Goal: Task Accomplishment & Management: Complete application form

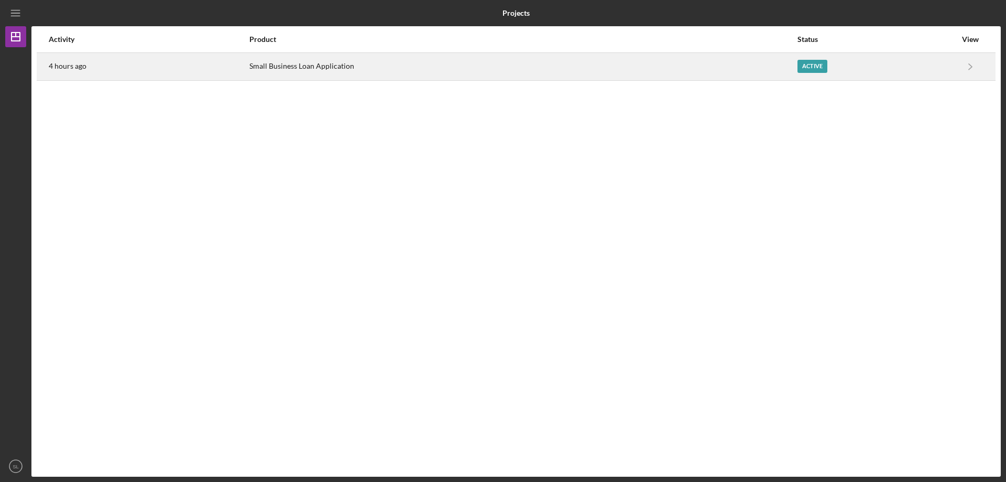
click at [807, 62] on div "Active" at bounding box center [813, 66] width 30 height 13
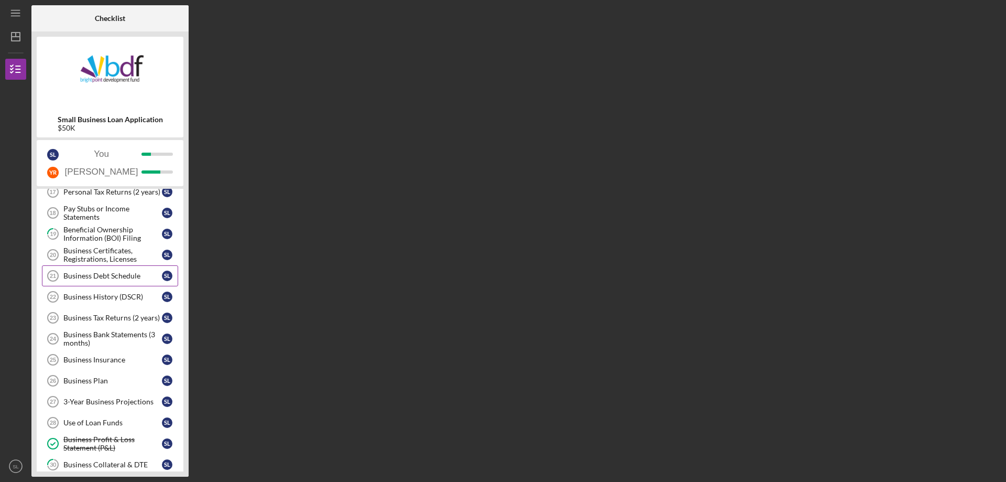
scroll to position [284, 0]
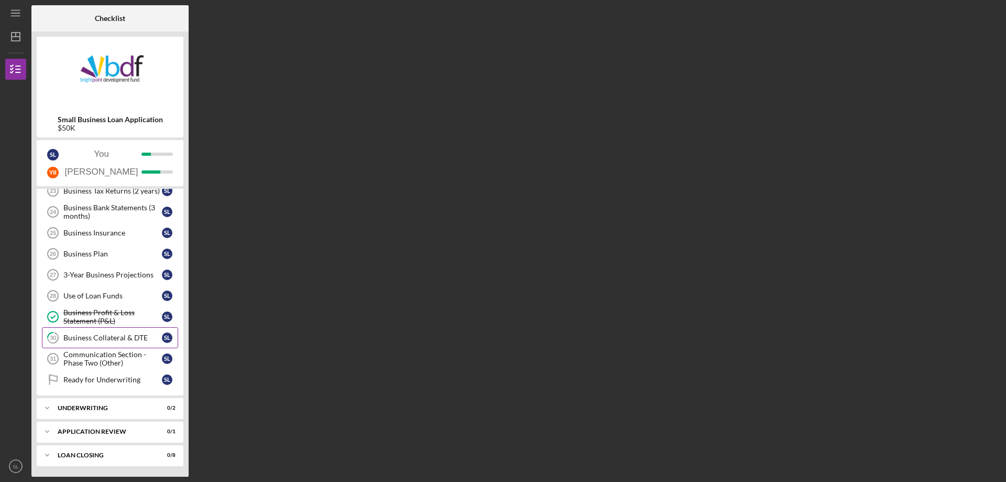
click at [77, 342] on link "30 Business Collateral & DTE S L" at bounding box center [110, 337] width 136 height 21
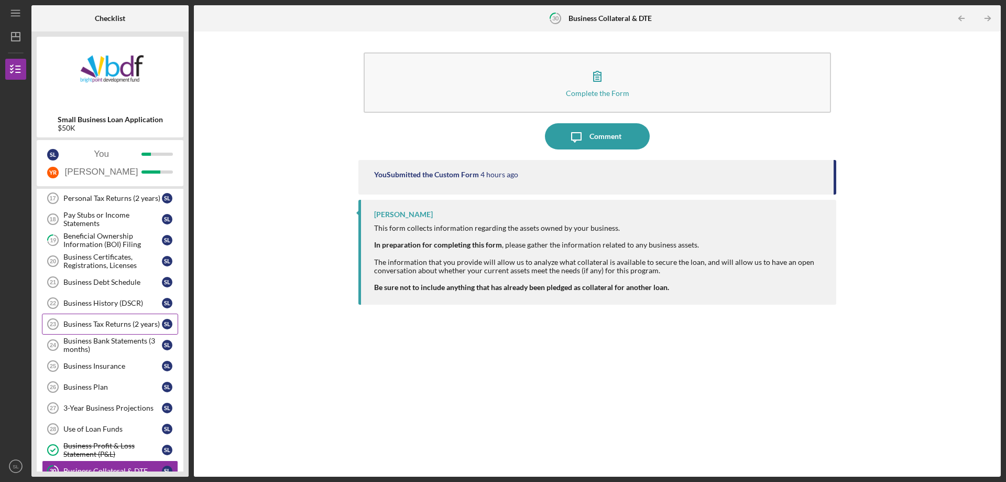
scroll to position [127, 0]
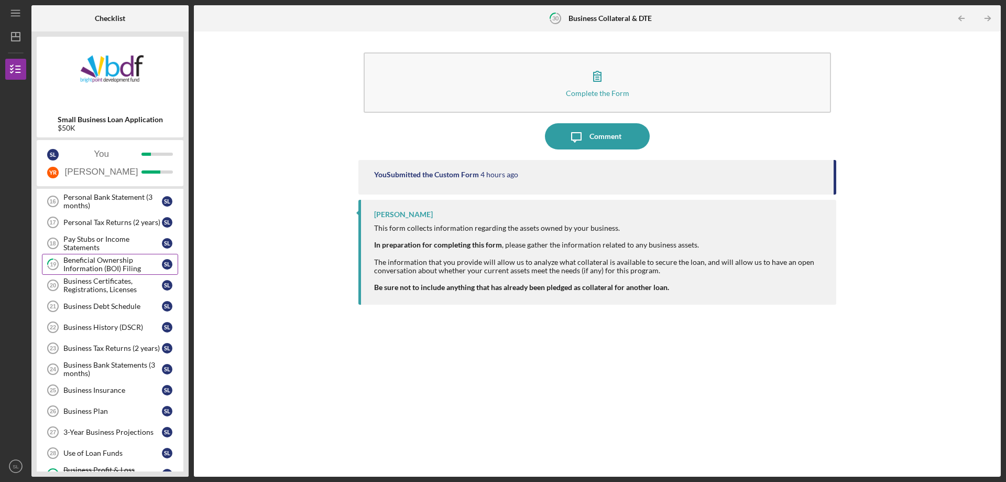
click at [103, 271] on div "Beneficial Ownership Information (BOI) Filing" at bounding box center [112, 264] width 99 height 17
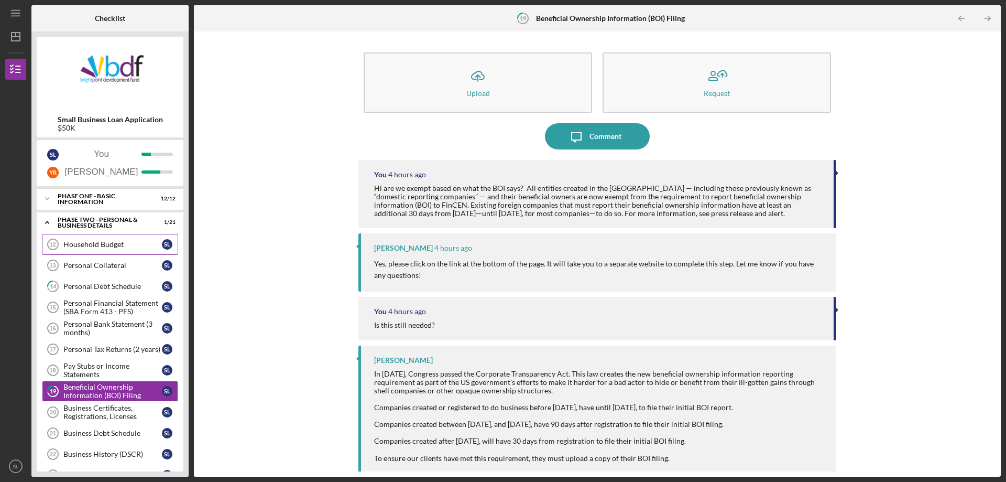
click at [116, 246] on div "Household Budget" at bounding box center [112, 244] width 99 height 8
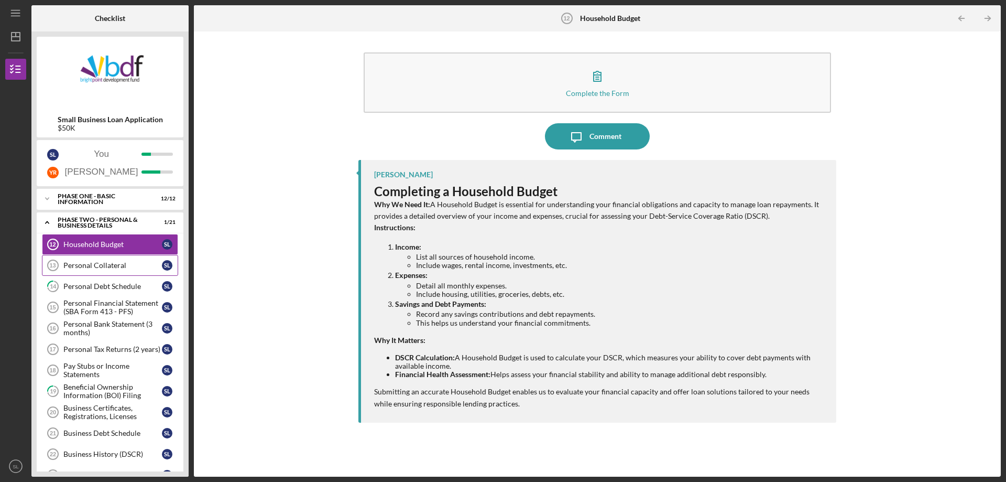
click at [84, 261] on div "Personal Collateral" at bounding box center [112, 265] width 99 height 8
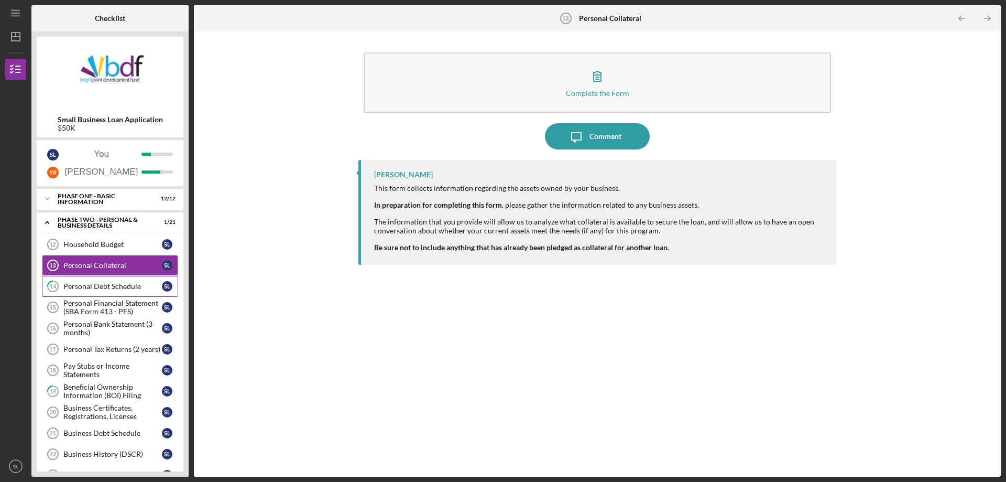
click at [70, 289] on div "Personal Debt Schedule" at bounding box center [112, 286] width 99 height 8
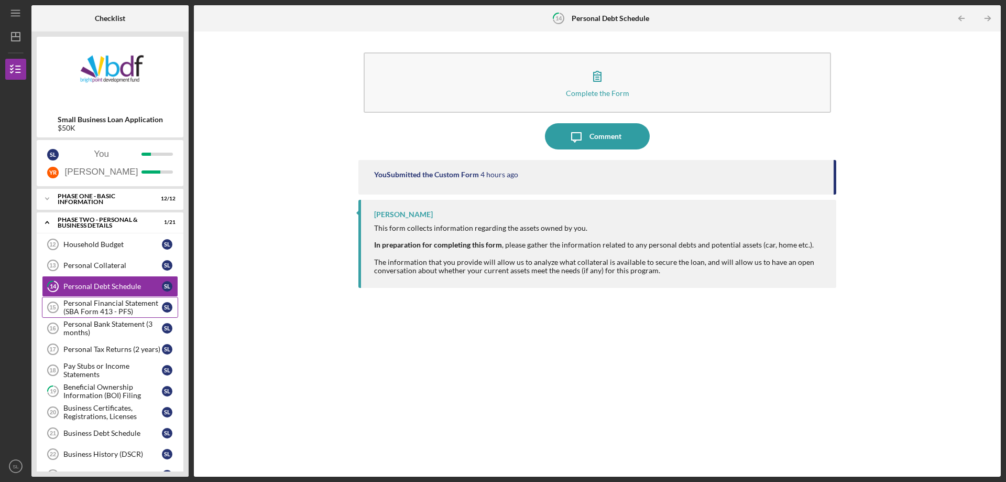
click at [102, 309] on div "Personal Financial Statement (SBA Form 413 - PFS)" at bounding box center [112, 307] width 99 height 17
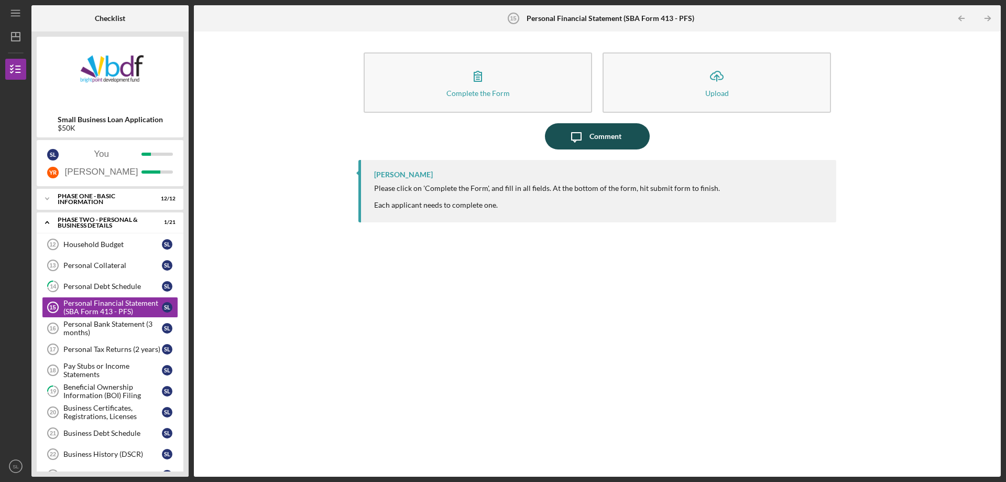
click at [594, 134] on div "Comment" at bounding box center [606, 136] width 32 height 26
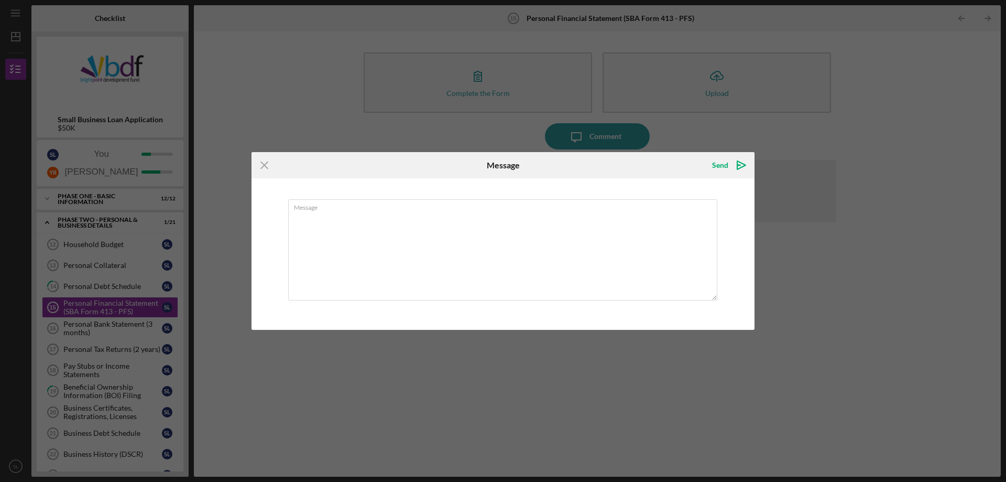
click at [491, 138] on div "Icon/Menu Close Message Send Icon/icon-invite-send Message Cancel Send Icon/ico…" at bounding box center [503, 241] width 1006 height 482
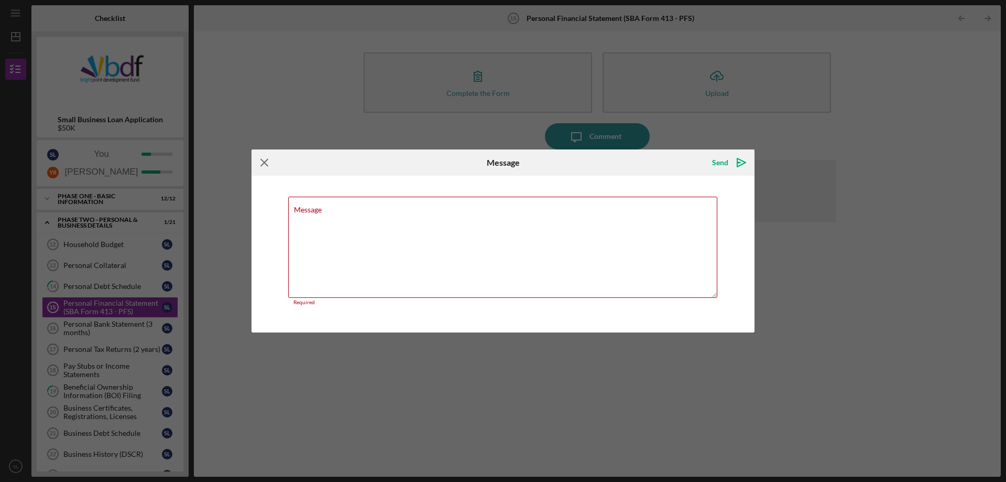
click at [275, 162] on icon "Icon/Menu Close" at bounding box center [265, 162] width 26 height 26
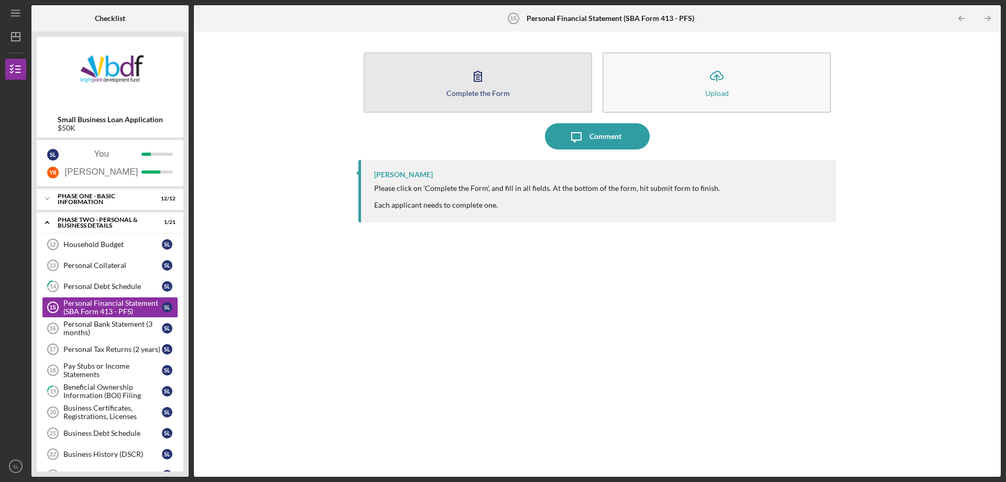
click at [467, 83] on icon "button" at bounding box center [478, 76] width 26 height 26
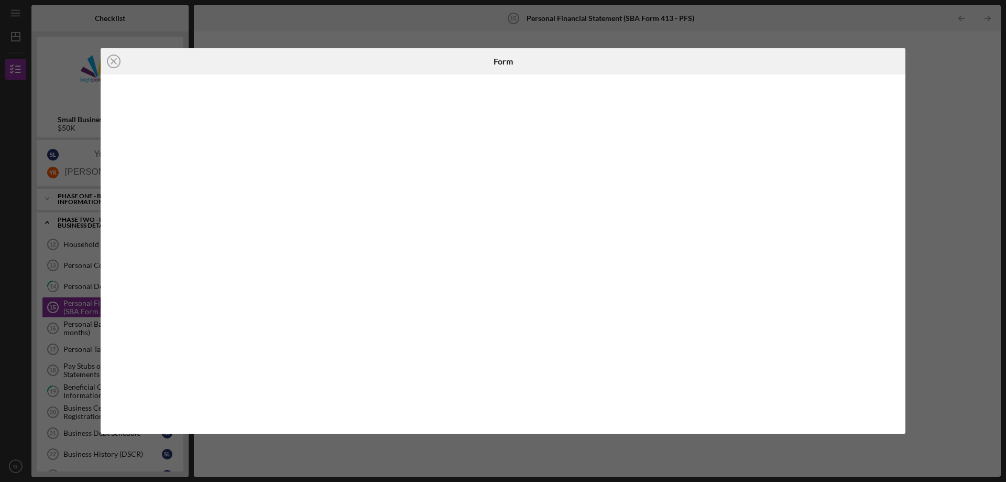
click at [948, 115] on div "Icon/Close Form" at bounding box center [503, 241] width 1006 height 482
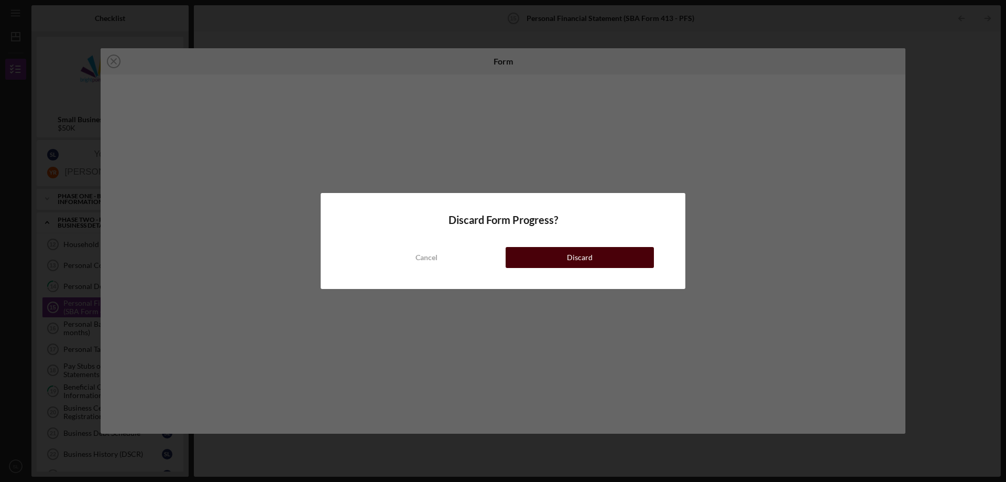
click at [586, 260] on div "Discard" at bounding box center [580, 257] width 26 height 21
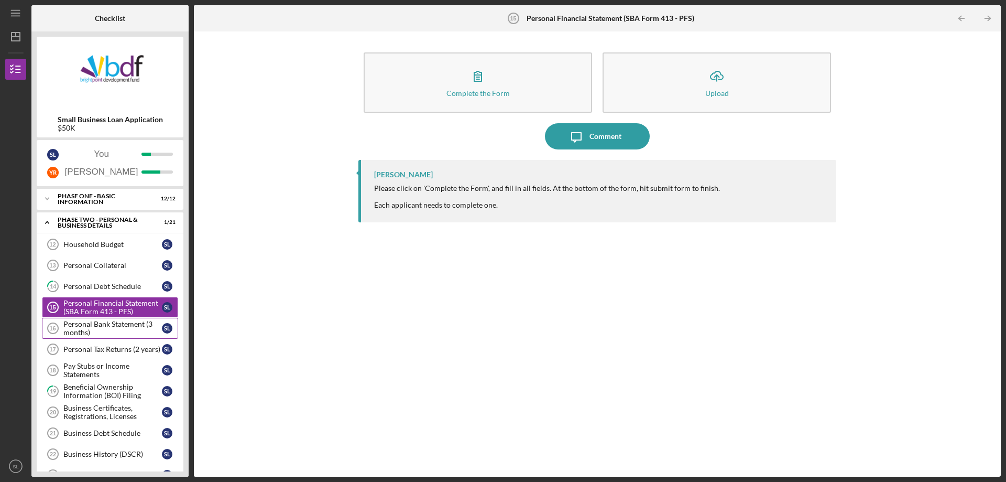
click at [72, 321] on div "Personal Bank Statement (3 months)" at bounding box center [112, 328] width 99 height 17
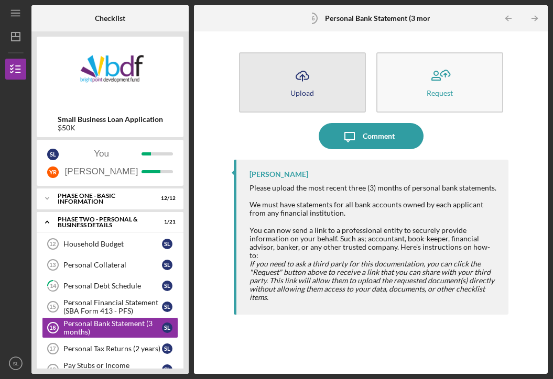
click at [324, 97] on button "Icon/Upload Upload" at bounding box center [302, 82] width 127 height 60
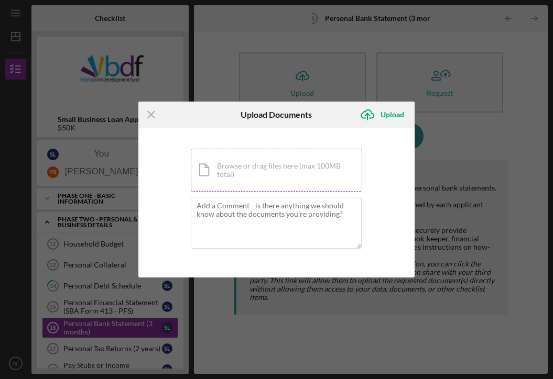
click at [241, 158] on div "Icon/Document Browse or drag files here (max 100MB total) Tap to choose files o…" at bounding box center [277, 170] width 172 height 43
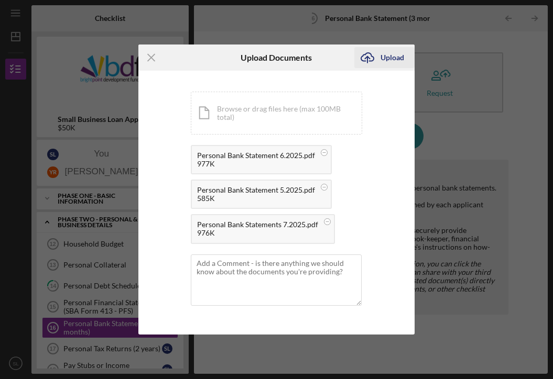
click at [394, 58] on div "Upload" at bounding box center [392, 57] width 24 height 21
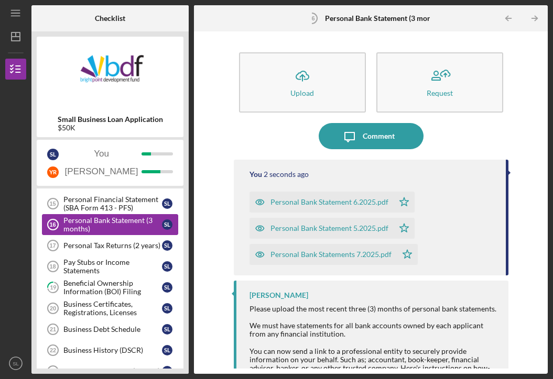
scroll to position [105, 0]
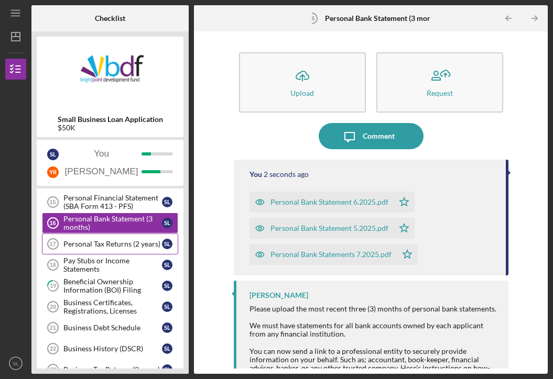
click at [95, 238] on link "Personal Tax Returns (2 years) 17 Personal Tax Returns (2 years) S L" at bounding box center [110, 244] width 136 height 21
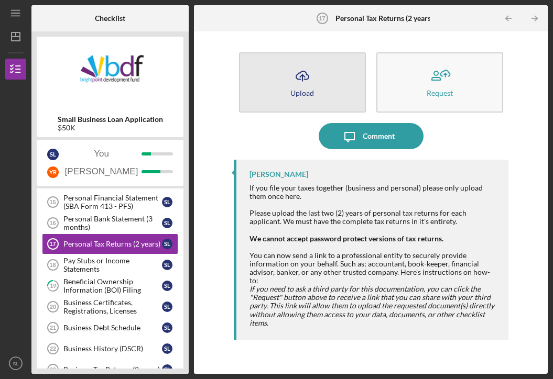
click at [315, 79] on button "Icon/Upload Upload" at bounding box center [302, 82] width 127 height 60
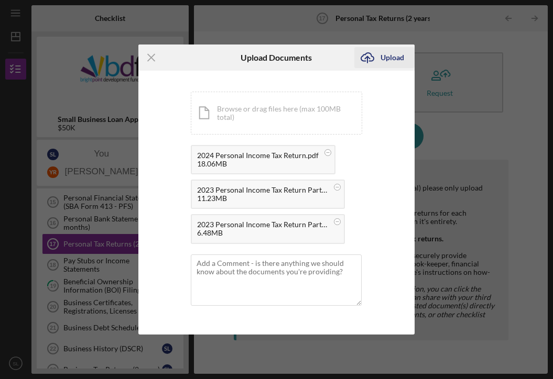
click at [404, 57] on button "Icon/Upload Upload" at bounding box center [384, 57] width 60 height 21
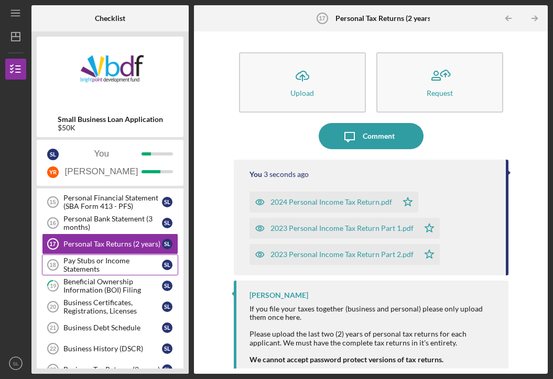
click at [122, 265] on div "Pay Stubs or Income Statements" at bounding box center [112, 265] width 99 height 17
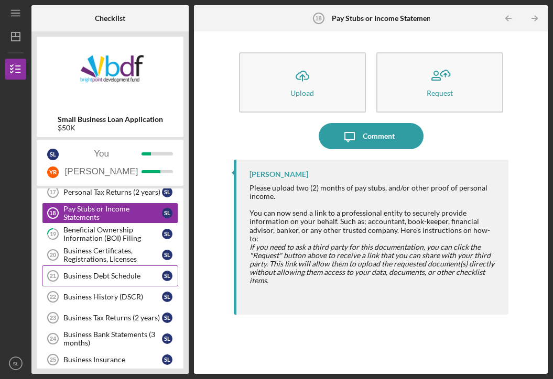
scroll to position [157, 0]
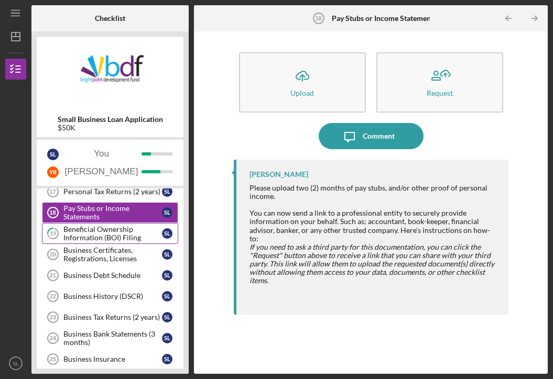
click at [84, 228] on div "Beneficial Ownership Information (BOI) Filing" at bounding box center [112, 233] width 99 height 17
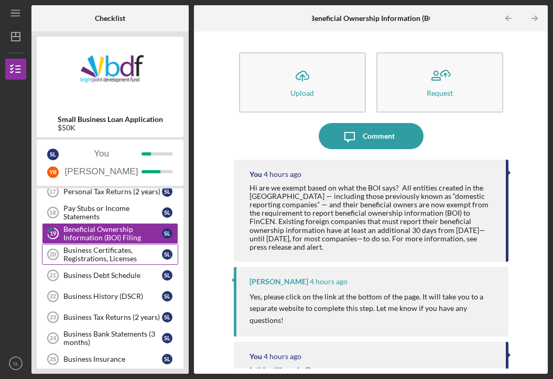
click at [79, 257] on div "Business Certificates, Registrations, Licenses" at bounding box center [112, 254] width 99 height 17
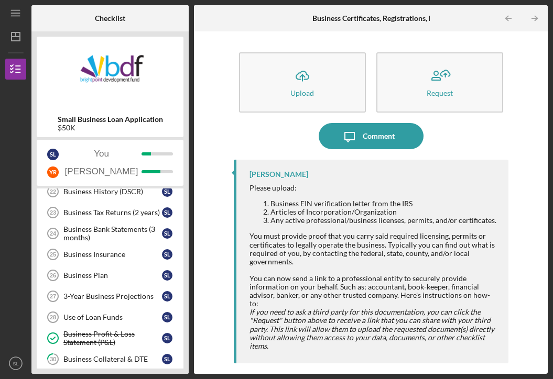
scroll to position [210, 0]
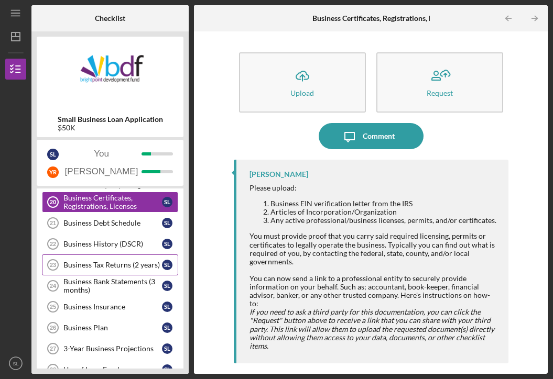
click at [118, 264] on div "Business Tax Returns (2 years)" at bounding box center [112, 265] width 99 height 8
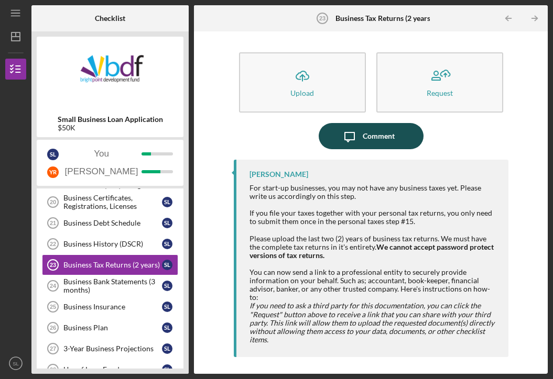
click at [386, 138] on div "Comment" at bounding box center [379, 136] width 32 height 26
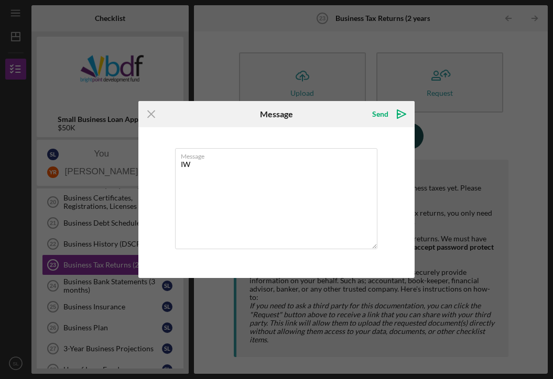
type textarea "I"
type textarea "We have not filed business tax returns for La Frontera Supermarket"
click at [399, 123] on icon "Icon/icon-invite-send" at bounding box center [401, 114] width 26 height 26
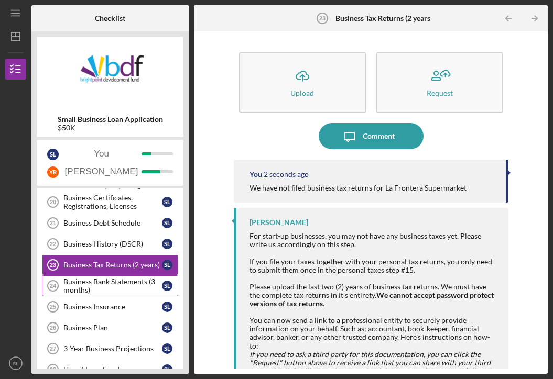
click at [131, 289] on div "Business Bank Statements (3 months)" at bounding box center [112, 286] width 99 height 17
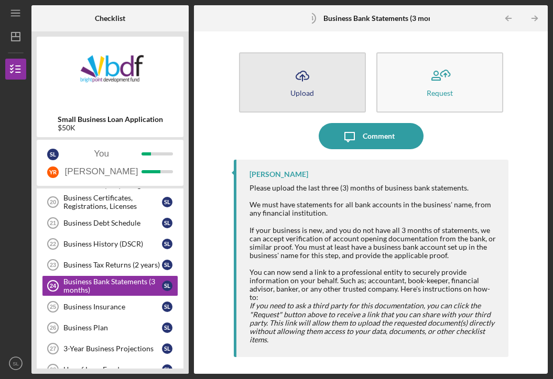
click at [354, 88] on button "Icon/Upload Upload" at bounding box center [302, 82] width 127 height 60
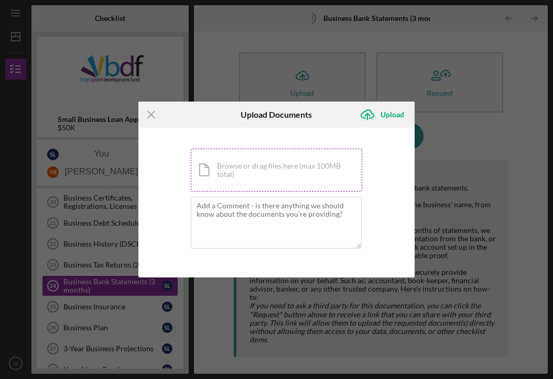
click at [237, 179] on div "Icon/Document Browse or drag files here (max 100MB total) Tap to choose files o…" at bounding box center [277, 170] width 172 height 43
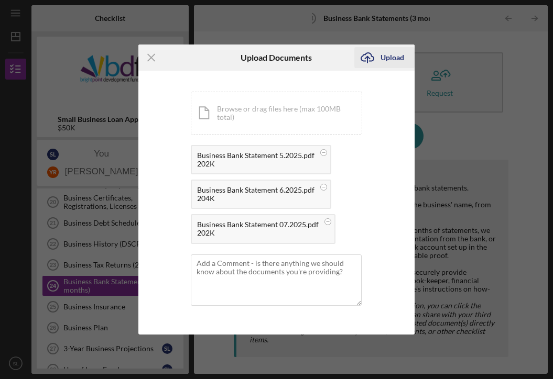
click at [391, 63] on div "Upload" at bounding box center [392, 57] width 24 height 21
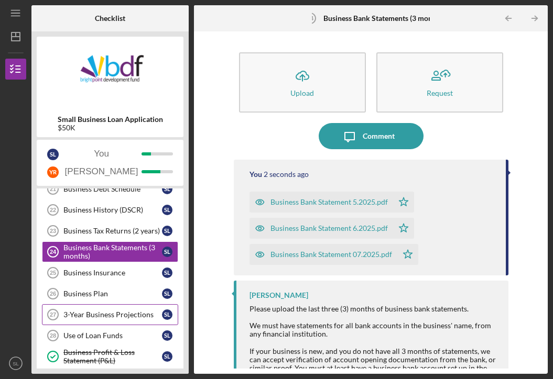
scroll to position [262, 0]
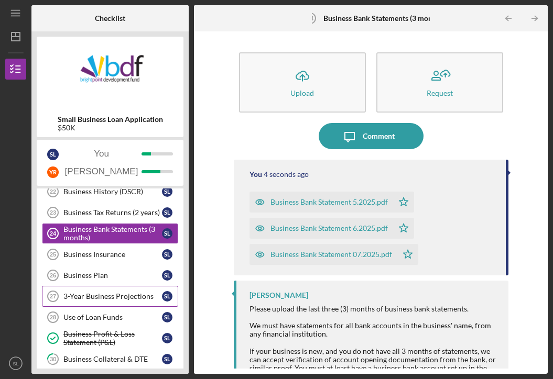
click at [130, 290] on link "3-Year Business Projections 27 3-Year Business Projections S L" at bounding box center [110, 296] width 136 height 21
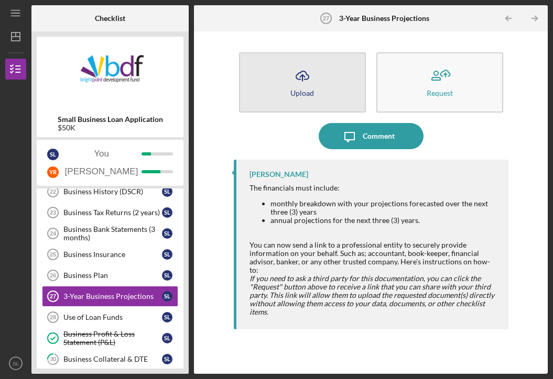
click at [304, 97] on button "Icon/Upload Upload" at bounding box center [302, 82] width 127 height 60
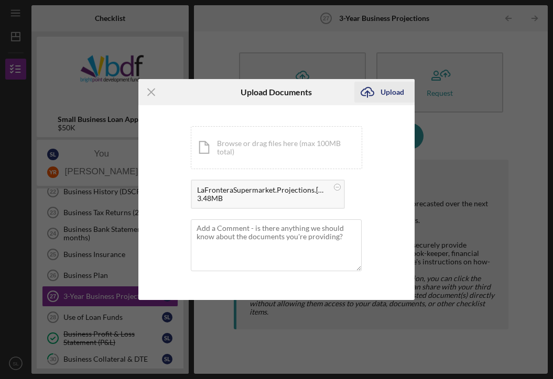
click at [407, 96] on button "Icon/Upload Upload" at bounding box center [384, 92] width 60 height 21
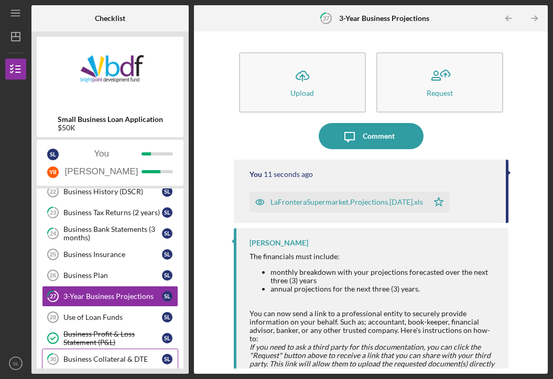
scroll to position [367, 0]
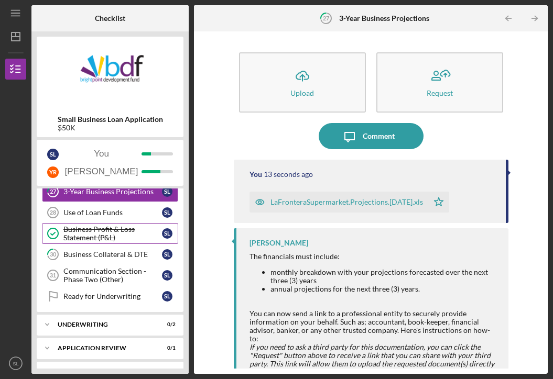
click at [97, 229] on div "Business Profit & Loss Statement (P&L)" at bounding box center [112, 233] width 99 height 17
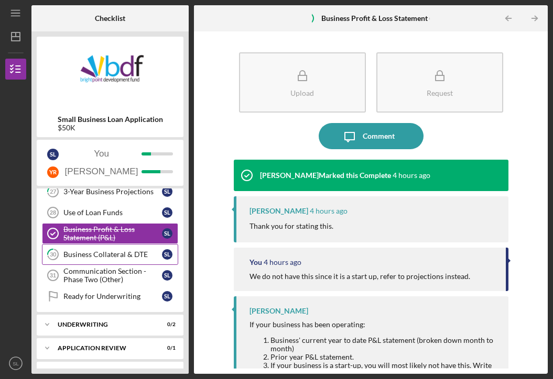
click at [122, 258] on link "30 Business Collateral & DTE S L" at bounding box center [110, 254] width 136 height 21
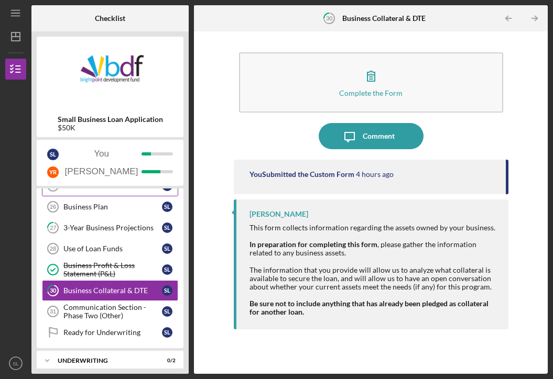
scroll to position [262, 0]
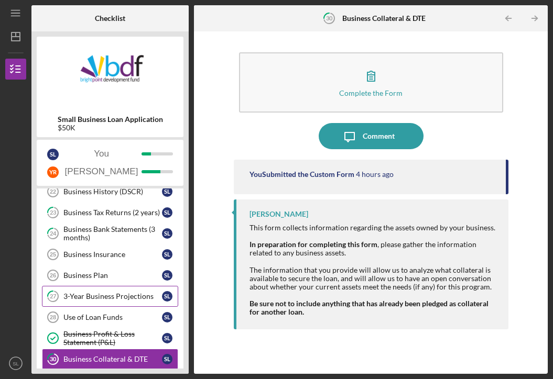
click at [106, 299] on div "3-Year Business Projections" at bounding box center [112, 296] width 99 height 8
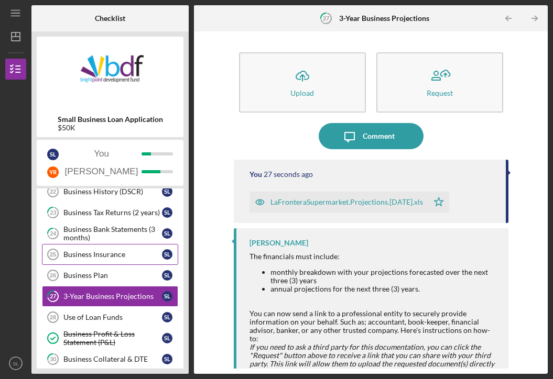
scroll to position [210, 0]
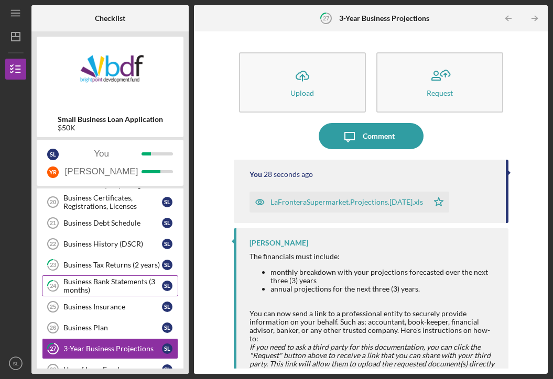
click at [103, 295] on link "24 Business Bank Statements (3 months) S L" at bounding box center [110, 286] width 136 height 21
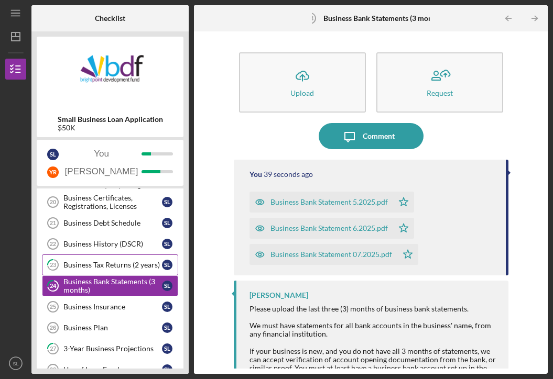
click at [109, 268] on div "Business Tax Returns (2 years)" at bounding box center [112, 265] width 99 height 8
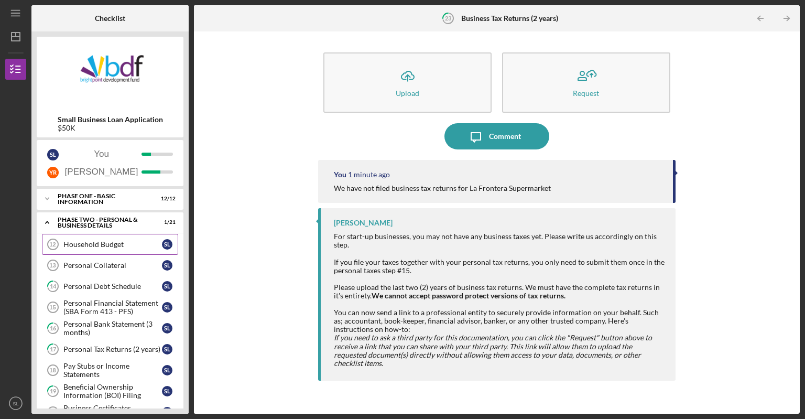
click at [111, 241] on div "Household Budget" at bounding box center [112, 244] width 99 height 8
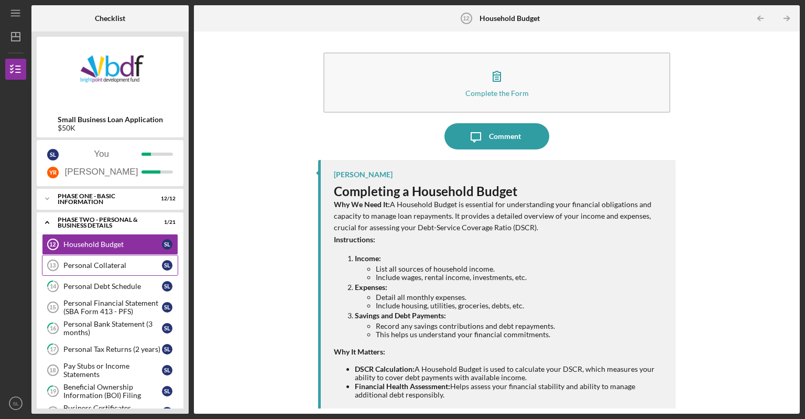
click at [103, 272] on link "Personal Collateral 13 Personal Collateral S L" at bounding box center [110, 265] width 136 height 21
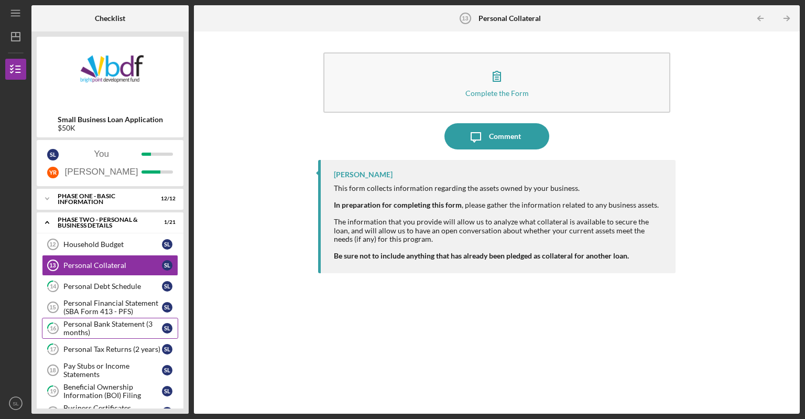
click at [103, 318] on link "16 Personal Bank Statement (3 months) S L" at bounding box center [110, 328] width 136 height 21
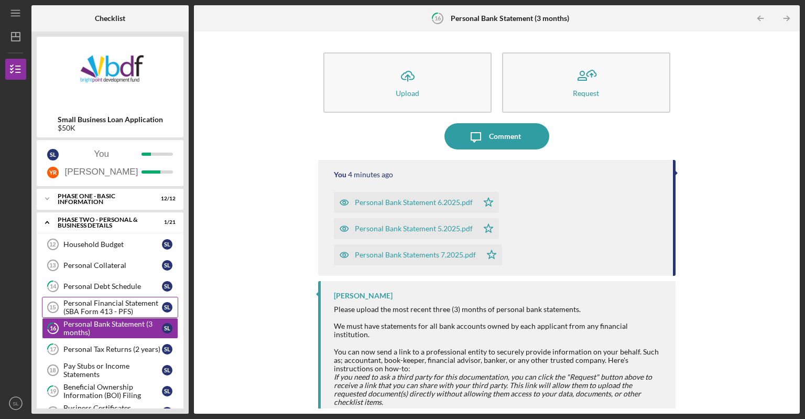
click at [108, 305] on div "Personal Financial Statement (SBA Form 413 - PFS)" at bounding box center [112, 307] width 99 height 17
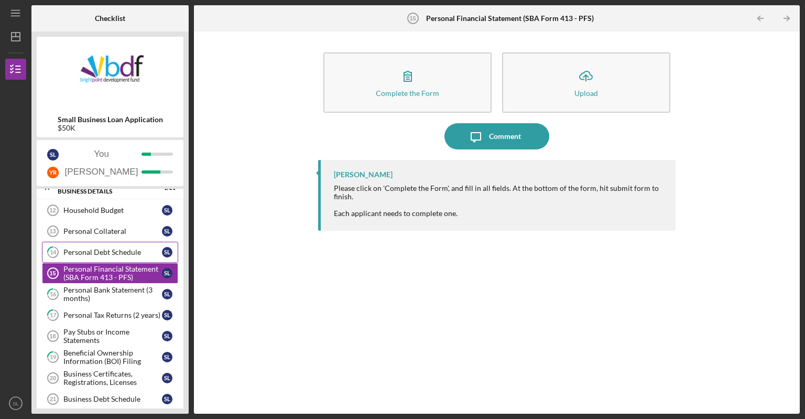
scroll to position [52, 0]
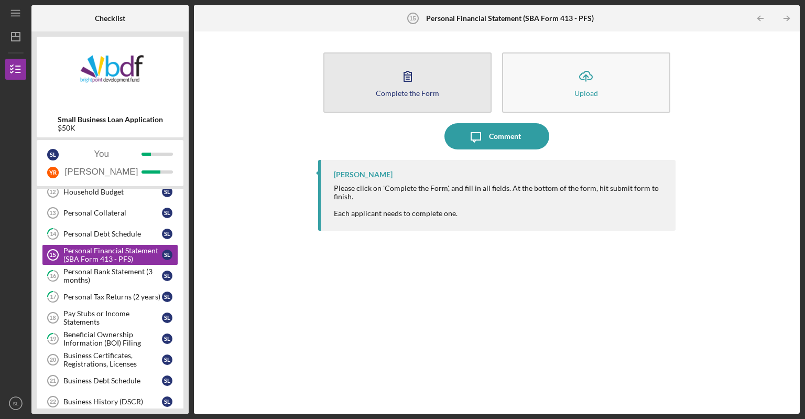
click at [431, 66] on button "Complete the Form Form" at bounding box center [407, 82] width 168 height 60
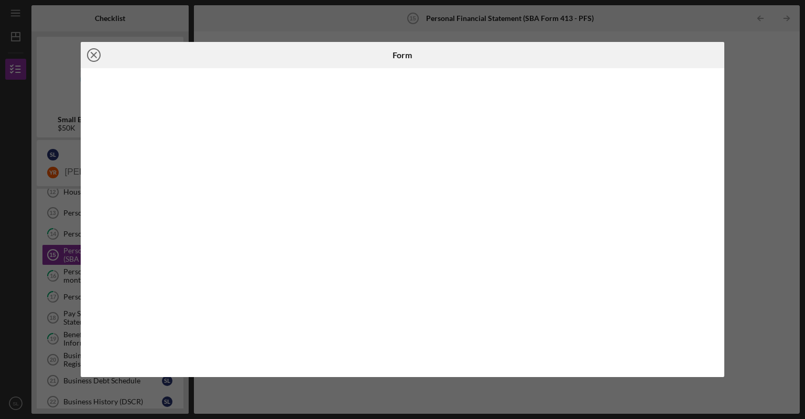
click at [94, 55] on line at bounding box center [93, 54] width 5 height 5
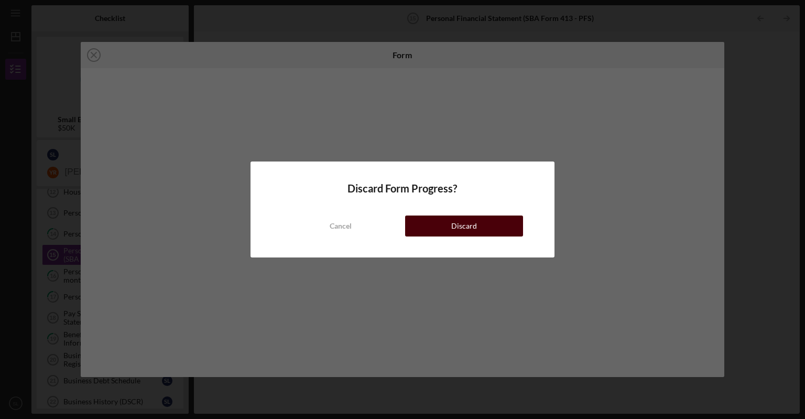
click at [485, 228] on button "Discard" at bounding box center [464, 225] width 118 height 21
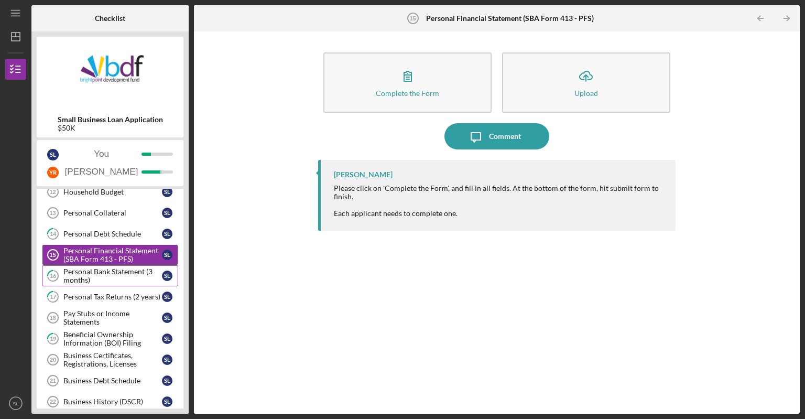
click at [119, 273] on div "Personal Bank Statement (3 months)" at bounding box center [112, 275] width 99 height 17
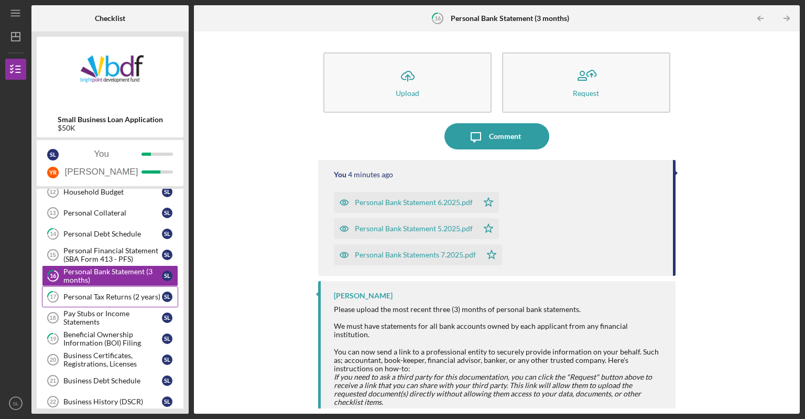
click at [114, 297] on div "Personal Tax Returns (2 years)" at bounding box center [112, 296] width 99 height 8
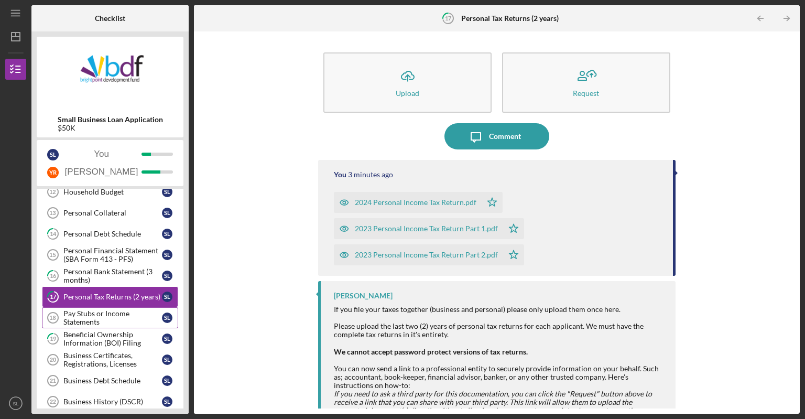
click at [111, 317] on div "Pay Stubs or Income Statements" at bounding box center [112, 317] width 99 height 17
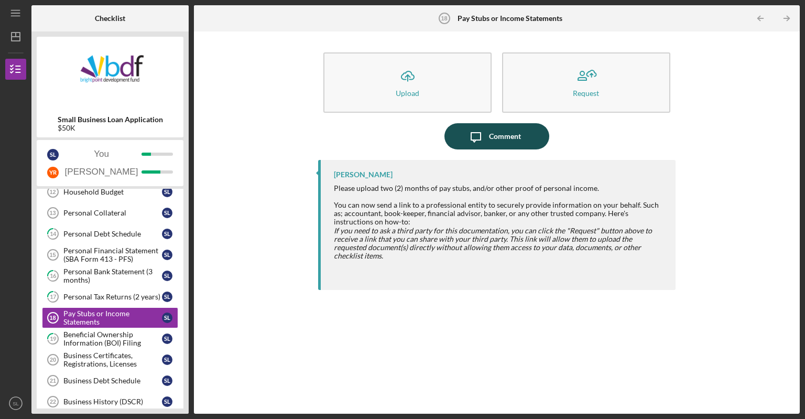
click at [503, 133] on div "Comment" at bounding box center [505, 136] width 32 height 26
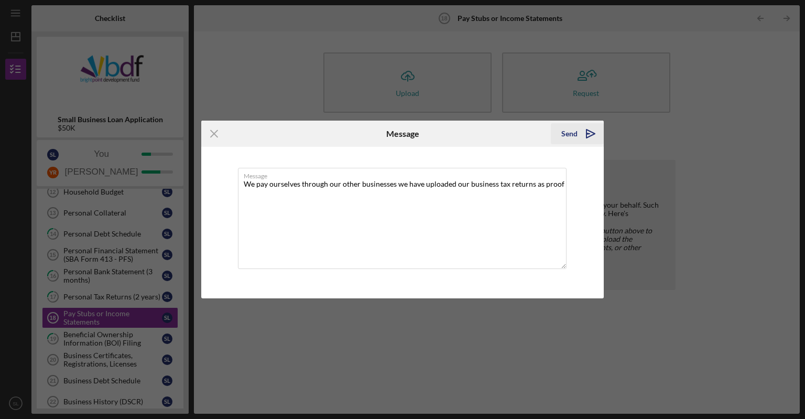
type textarea "We pay ourselves through our other businesses we have uploaded our business tax…"
click at [552, 137] on polygon "submit" at bounding box center [590, 133] width 8 height 8
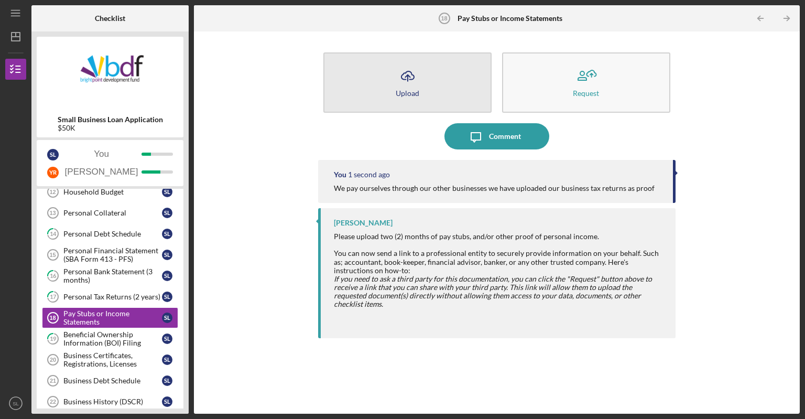
click at [396, 90] on button "Icon/Upload Upload" at bounding box center [407, 82] width 168 height 60
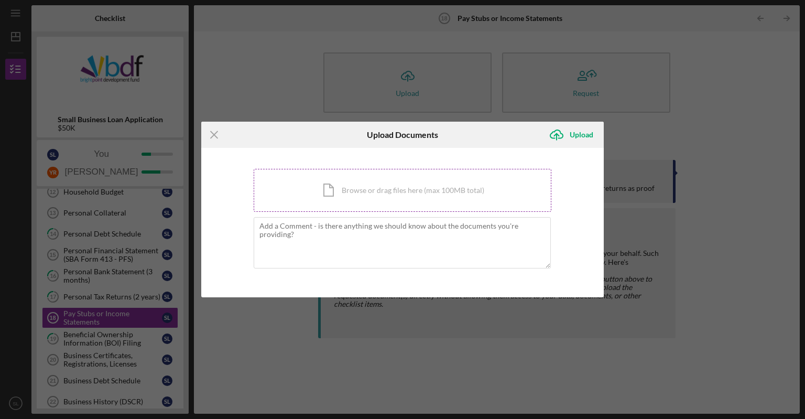
click at [399, 199] on div "Icon/Document Browse or drag files here (max 100MB total) Tap to choose files o…" at bounding box center [403, 190] width 298 height 43
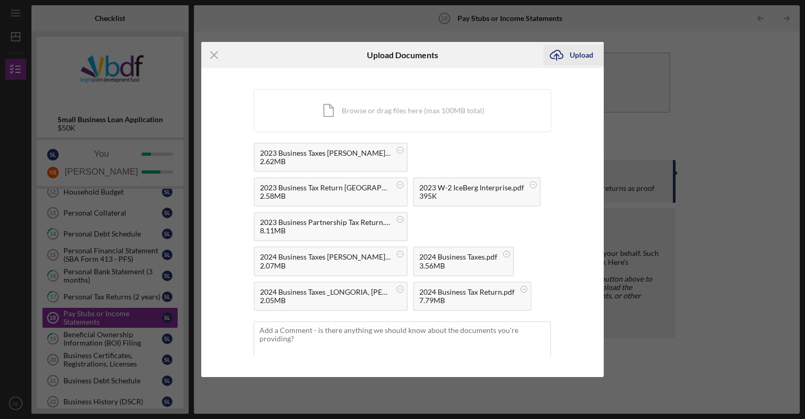
click at [552, 52] on div "Upload" at bounding box center [582, 55] width 24 height 21
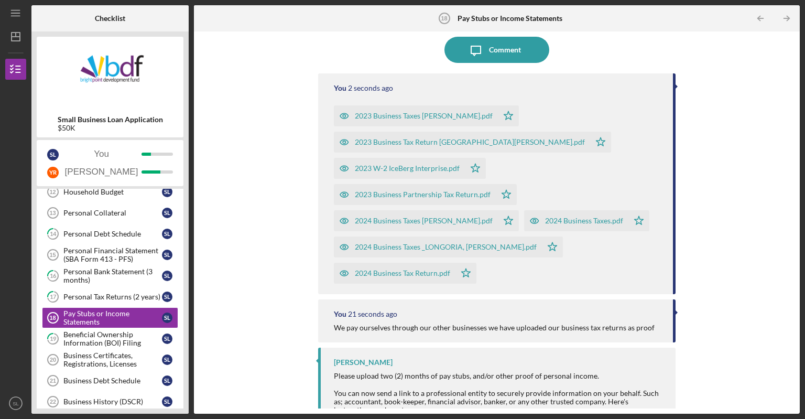
scroll to position [157, 0]
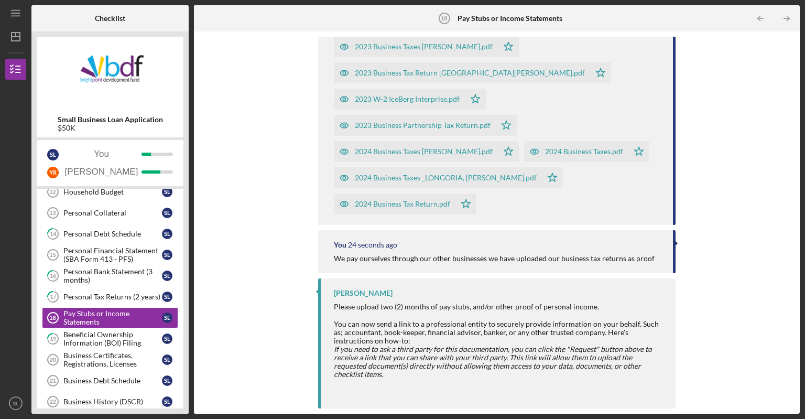
drag, startPoint x: 404, startPoint y: 100, endPoint x: 388, endPoint y: 100, distance: 16.2
click at [388, 100] on div "2023 W-2 IceBerg Interprise.pdf" at bounding box center [407, 99] width 105 height 8
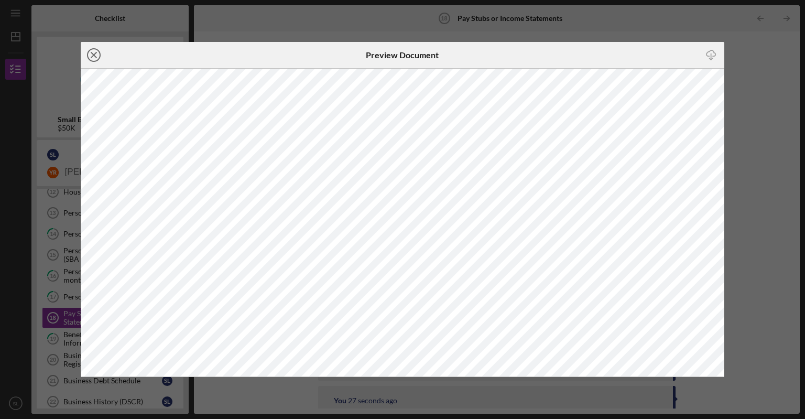
click at [97, 55] on icon "Icon/Close" at bounding box center [94, 55] width 26 height 26
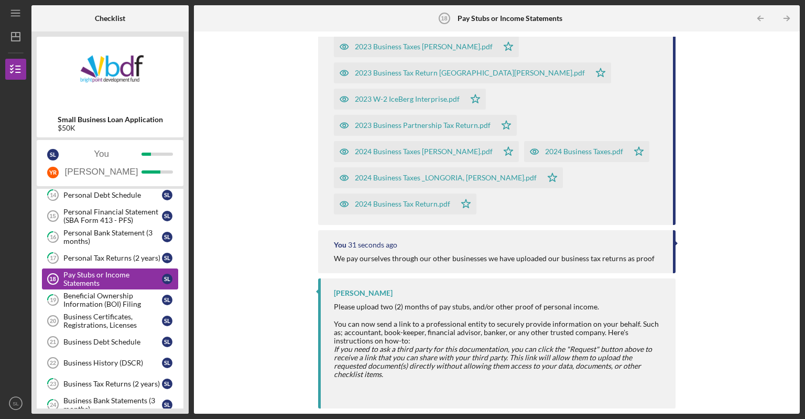
scroll to position [157, 0]
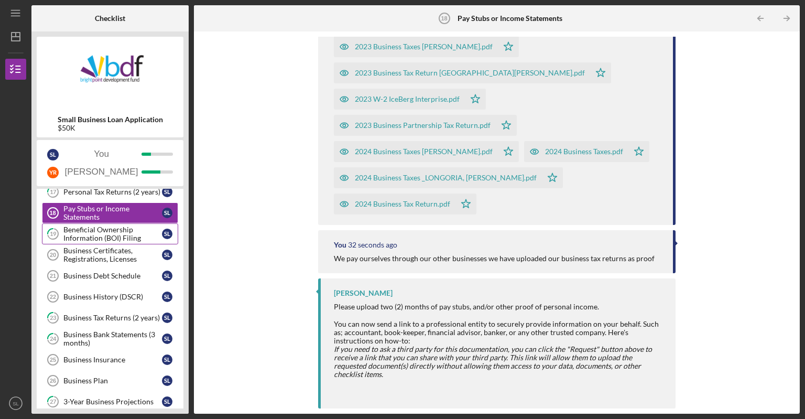
click at [115, 228] on div "Beneficial Ownership Information (BOI) Filing" at bounding box center [112, 233] width 99 height 17
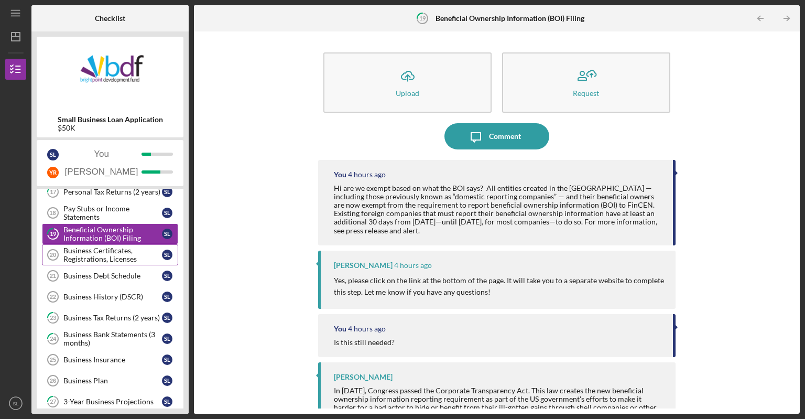
click at [107, 255] on div "Business Certificates, Registrations, Licenses" at bounding box center [112, 254] width 99 height 17
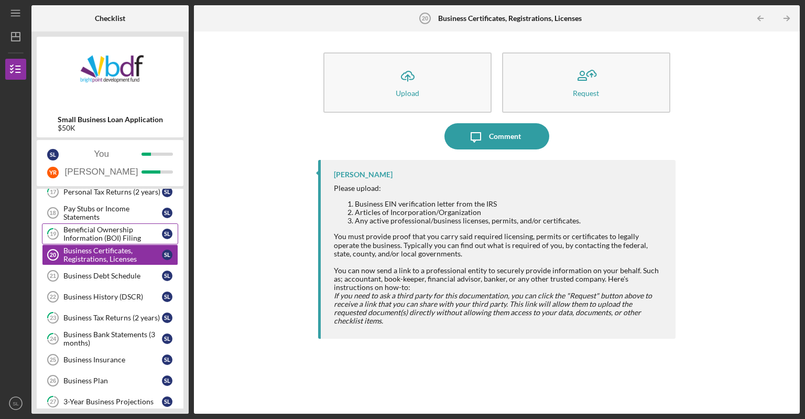
click at [113, 230] on div "Beneficial Ownership Information (BOI) Filing" at bounding box center [112, 233] width 99 height 17
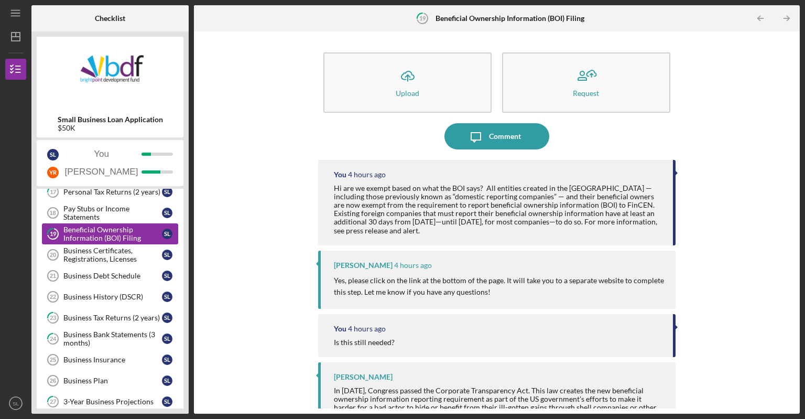
click at [109, 242] on link "19 Beneficial Ownership Information (BOI) Filing S L" at bounding box center [110, 233] width 136 height 21
click at [107, 246] on div "Business Certificates, Registrations, Licenses" at bounding box center [112, 254] width 99 height 17
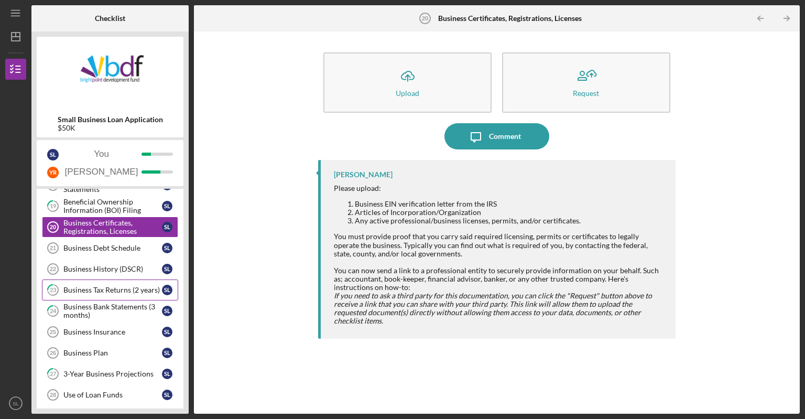
scroll to position [133, 0]
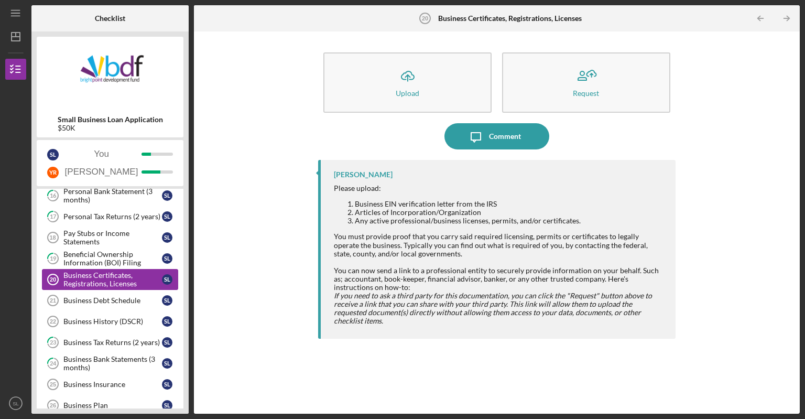
click at [114, 274] on div "Business Certificates, Registrations, Licenses" at bounding box center [112, 279] width 99 height 17
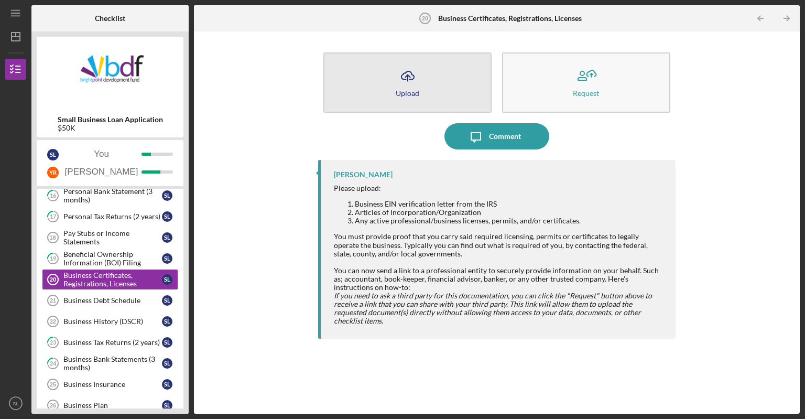
click at [466, 85] on button "Icon/Upload Upload" at bounding box center [407, 82] width 168 height 60
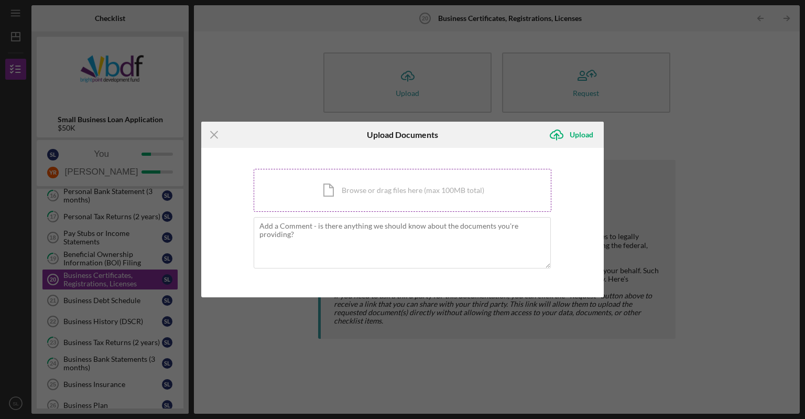
click at [367, 201] on div "Icon/Document Browse or drag files here (max 100MB total) Tap to choose files o…" at bounding box center [403, 190] width 298 height 43
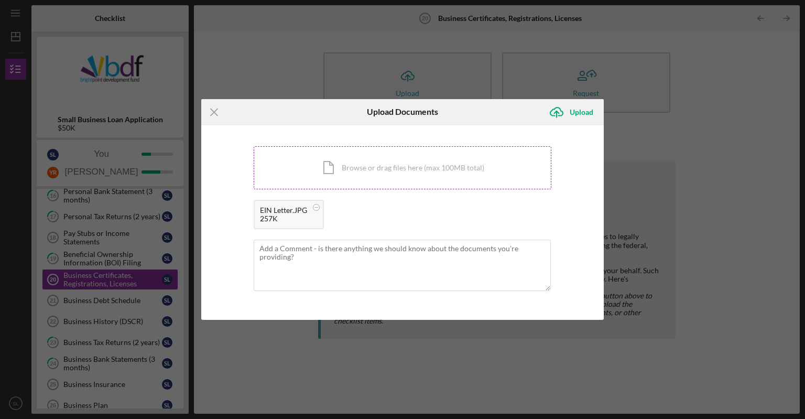
click at [314, 167] on div "Icon/Document Browse or drag files here (max 100MB total) Tap to choose files o…" at bounding box center [403, 167] width 298 height 43
click at [552, 107] on div "Upload" at bounding box center [582, 112] width 24 height 21
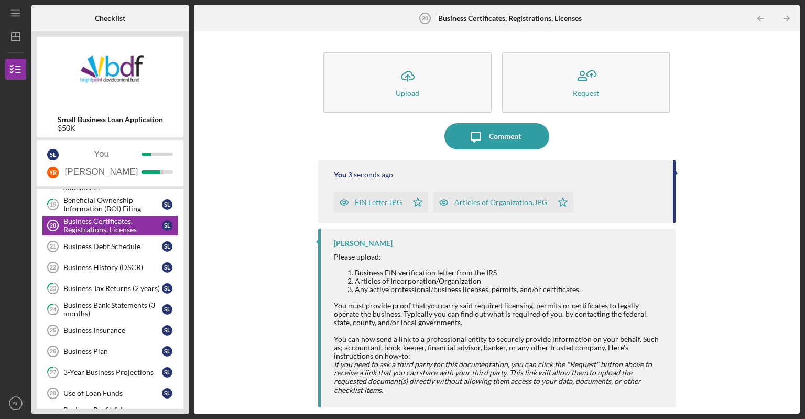
scroll to position [210, 0]
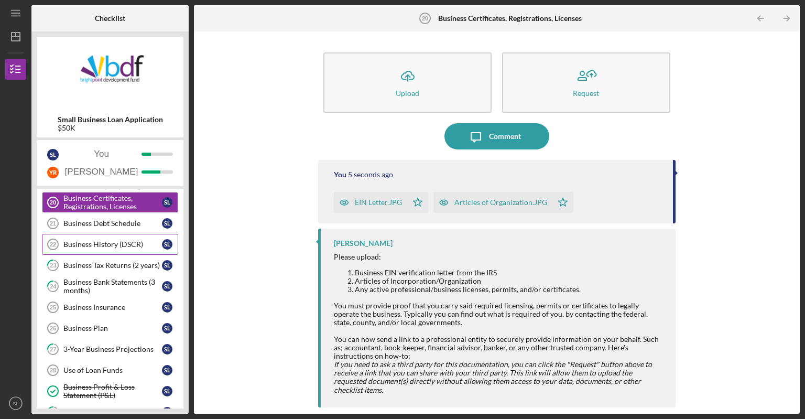
click at [112, 234] on link "Business History (DSCR) 22 Business History (DSCR) S L" at bounding box center [110, 244] width 136 height 21
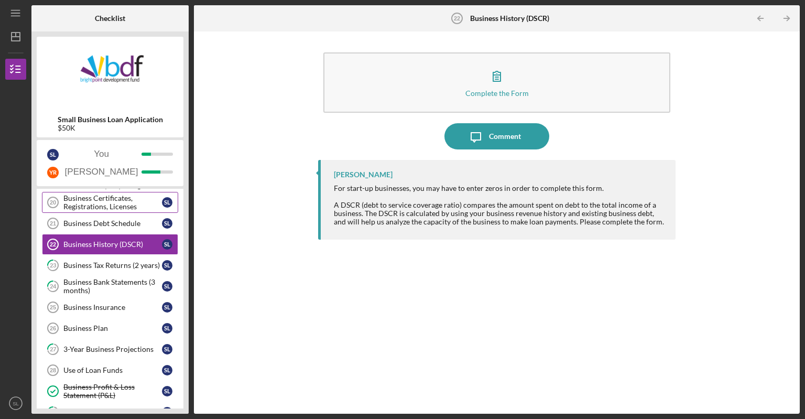
click at [124, 208] on div "Household Budget 12 Household Budget S L Personal Collateral 13 Personal Collat…" at bounding box center [110, 246] width 147 height 445
click at [107, 219] on div "Business Debt Schedule" at bounding box center [112, 223] width 99 height 8
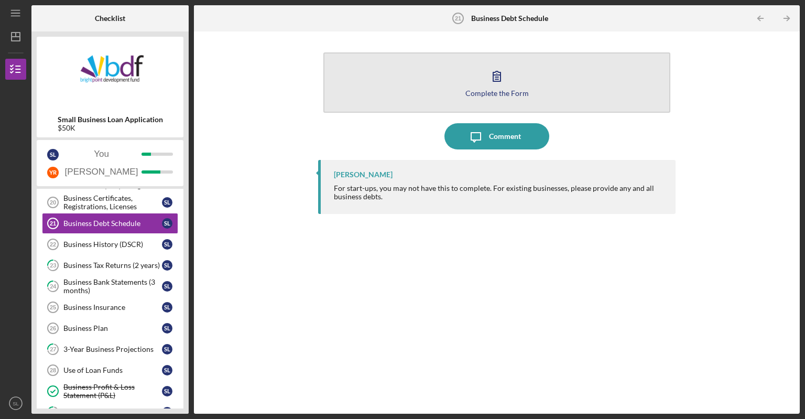
click at [535, 79] on button "Complete the Form Form" at bounding box center [496, 82] width 347 height 60
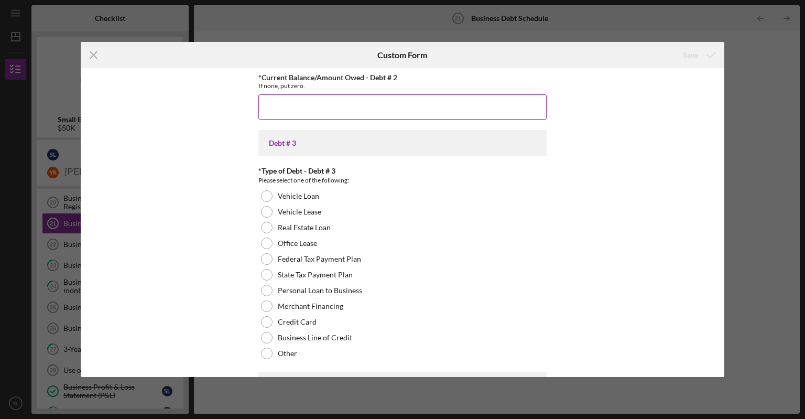
click at [295, 110] on input "*Current Balance/Amount Owed - Debt # 2" at bounding box center [402, 106] width 288 height 25
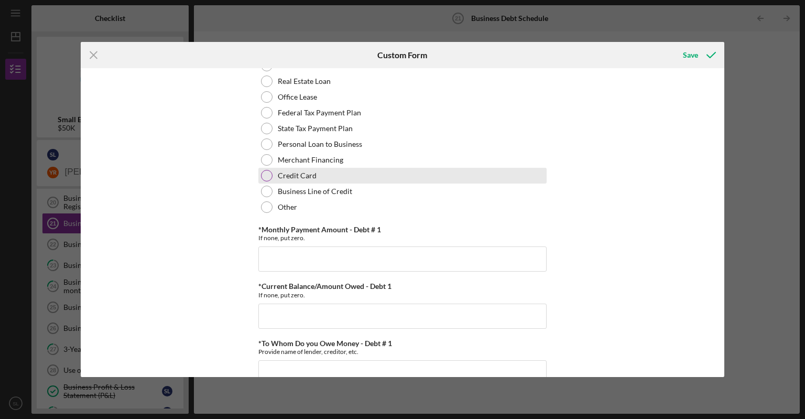
scroll to position [419, 0]
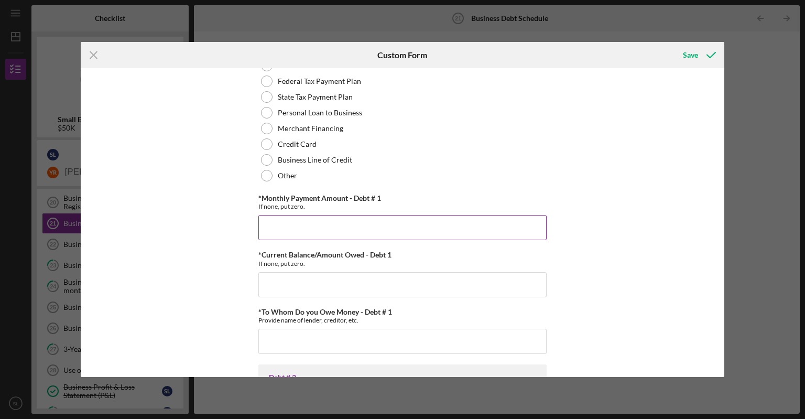
type input "$0"
click at [288, 217] on input "*Monthly Payment Amount - Debt # 1" at bounding box center [402, 227] width 288 height 25
type input "$0"
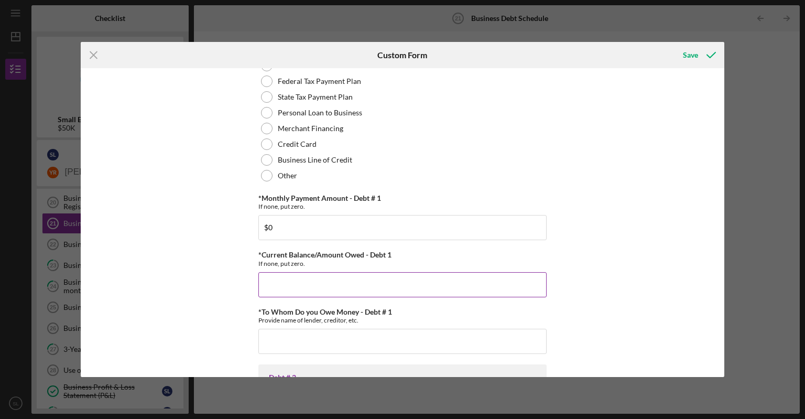
click at [303, 295] on input "*Current Balance/Amount Owed - Debt 1" at bounding box center [402, 284] width 288 height 25
type input "$0"
click at [278, 341] on input "*To Whom Do you Owe Money - Debt # 1" at bounding box center [402, 341] width 288 height 25
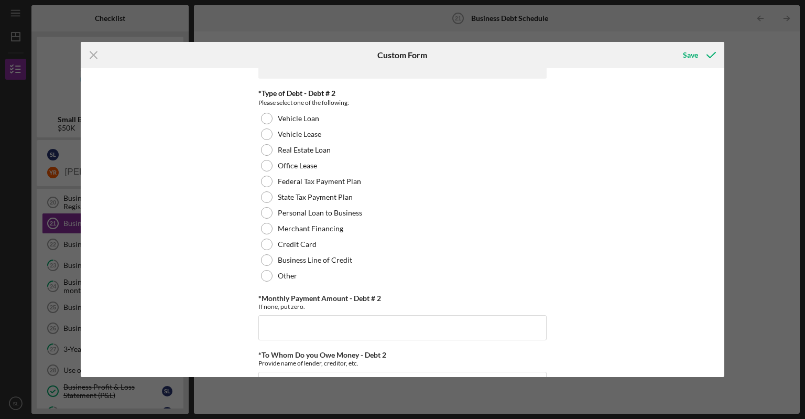
scroll to position [734, 0]
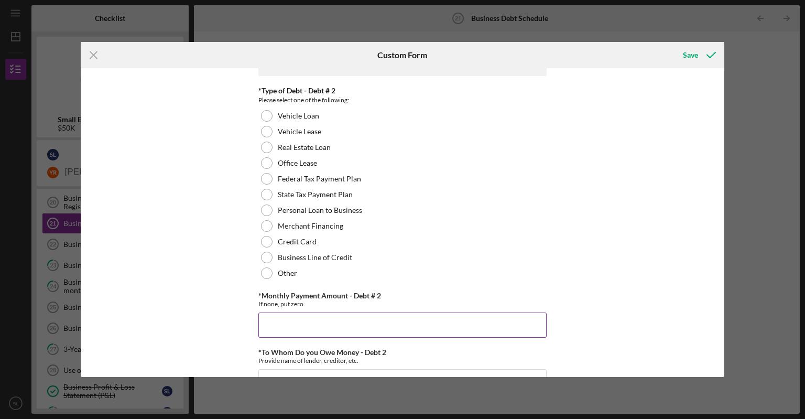
type input "0"
click at [285, 317] on input "*Monthly Payment Amount - Debt # 2" at bounding box center [402, 324] width 288 height 25
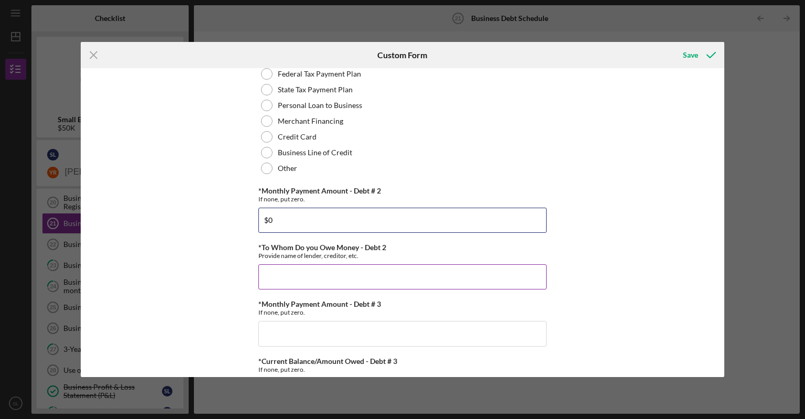
type input "$0"
click at [297, 265] on input "*To Whom Do you Owe Money - Debt 2" at bounding box center [402, 276] width 288 height 25
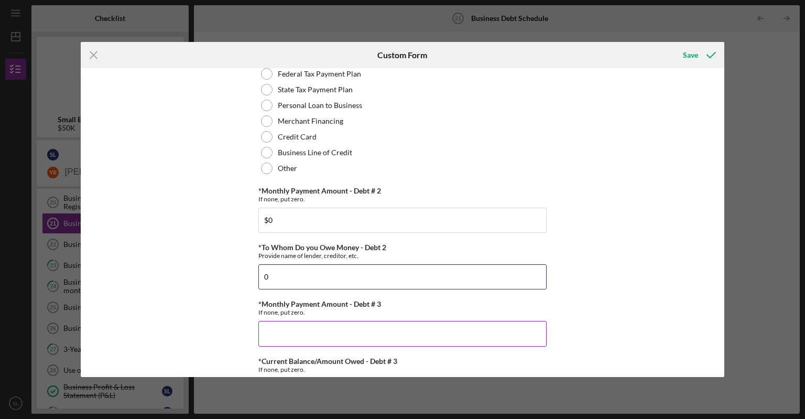
type input "0"
click at [283, 330] on input "*Monthly Payment Amount - Debt # 3" at bounding box center [402, 333] width 288 height 25
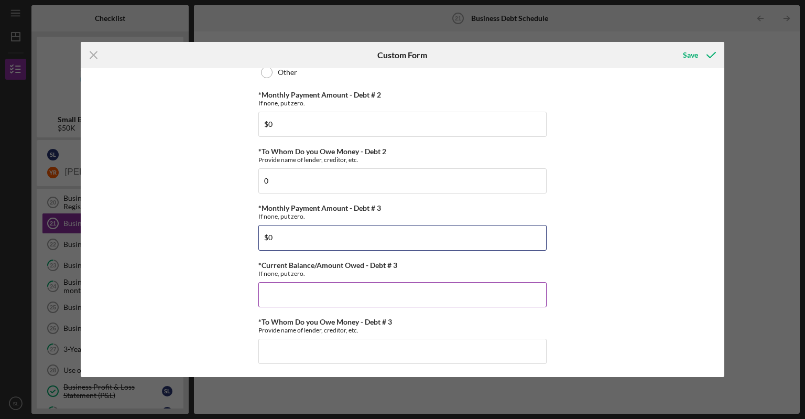
scroll to position [935, 0]
type input "$0"
click at [286, 303] on input "*Current Balance/Amount Owed - Debt # 3" at bounding box center [402, 293] width 288 height 25
type input "$0"
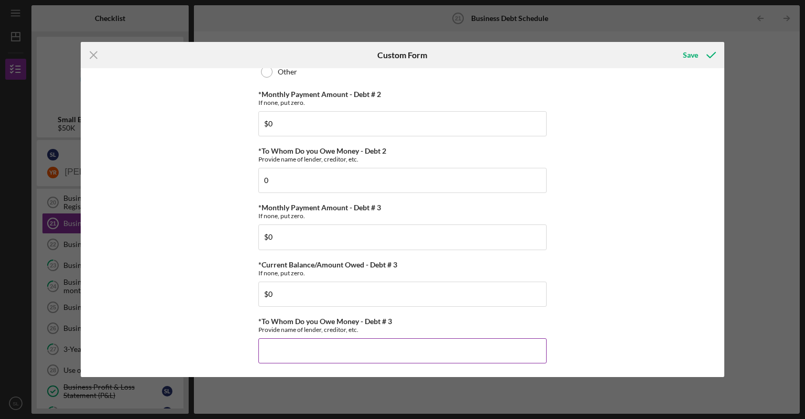
click at [283, 350] on input "*To Whom Do you Owe Money - Debt # 3" at bounding box center [402, 350] width 288 height 25
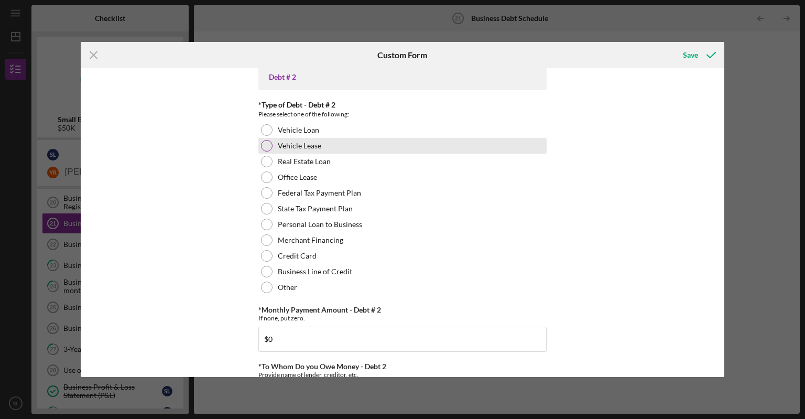
scroll to position [725, 0]
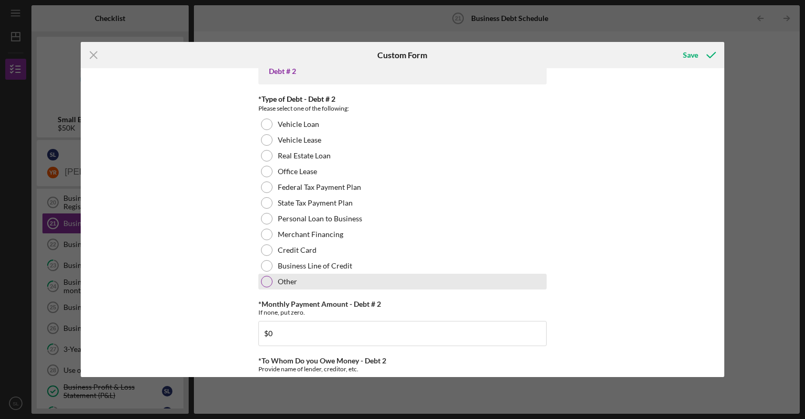
type input "0"
click at [262, 275] on div "Other" at bounding box center [402, 282] width 288 height 16
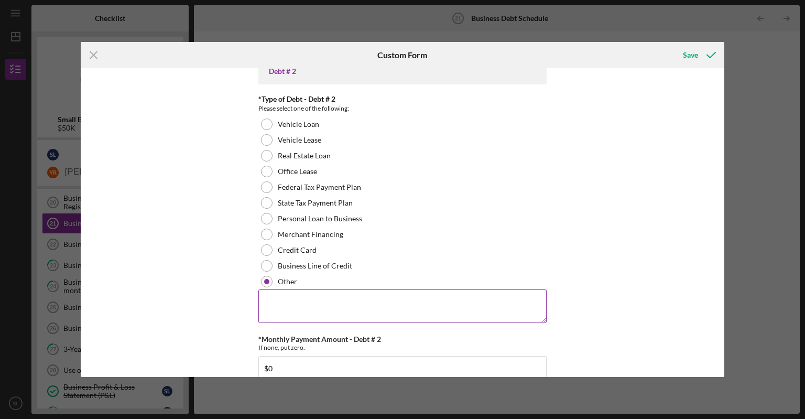
click at [293, 298] on textarea at bounding box center [402, 306] width 288 height 34
type textarea "S"
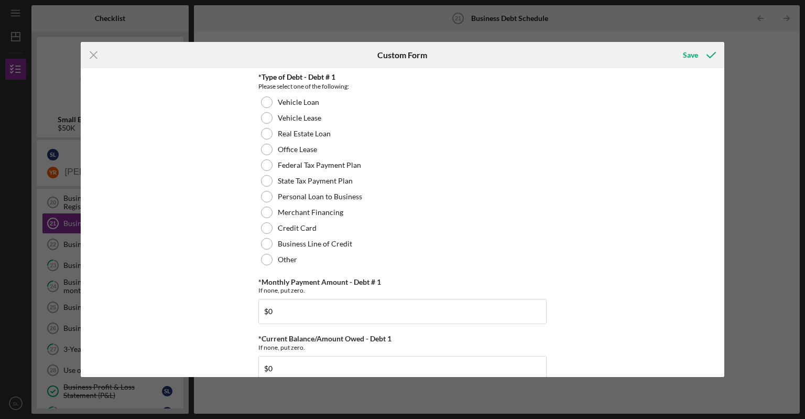
scroll to position [254, 0]
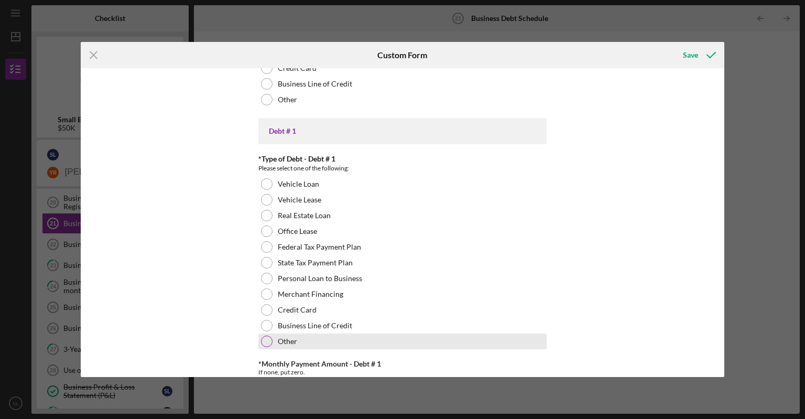
type textarea "0.00"
click at [264, 338] on div at bounding box center [267, 341] width 12 height 12
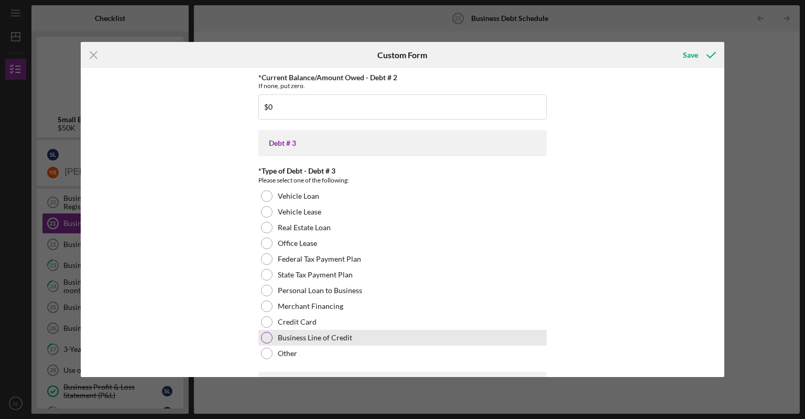
scroll to position [52, 0]
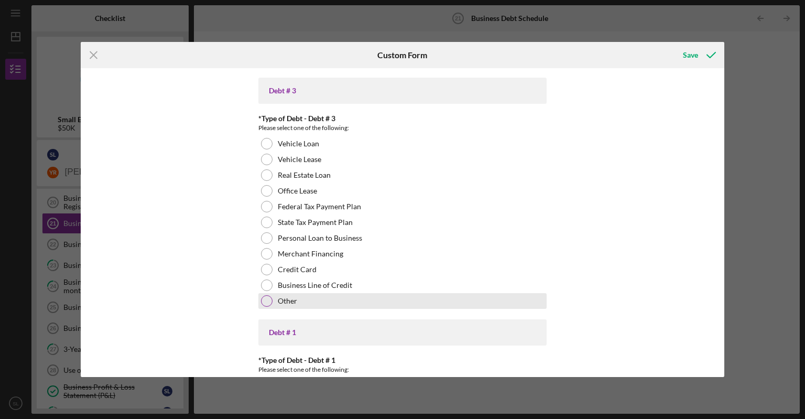
click at [267, 293] on div "Other" at bounding box center [402, 301] width 288 height 16
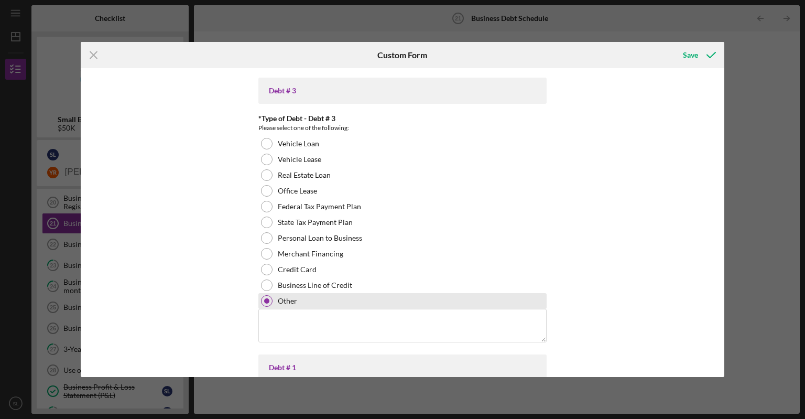
scroll to position [157, 0]
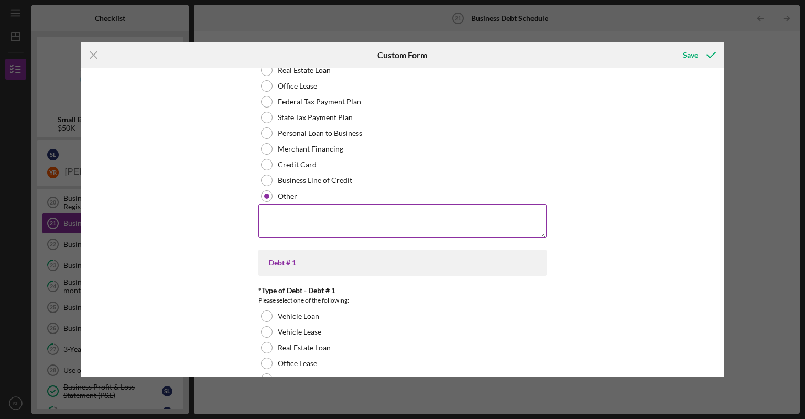
click at [306, 217] on textarea at bounding box center [402, 221] width 288 height 34
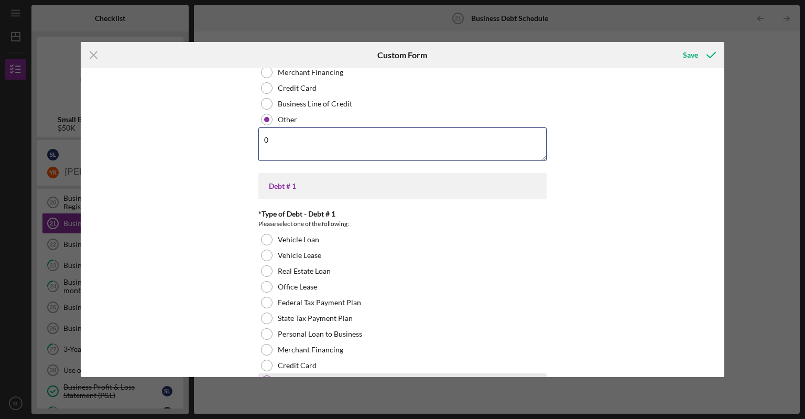
scroll to position [367, 0]
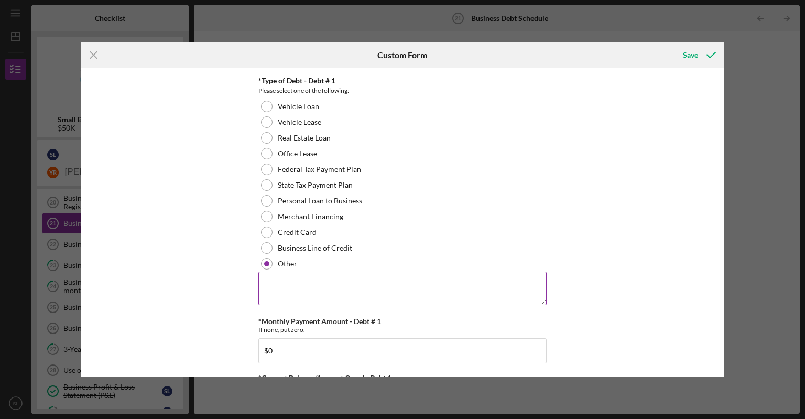
type textarea "0"
click at [268, 288] on textarea at bounding box center [402, 288] width 288 height 34
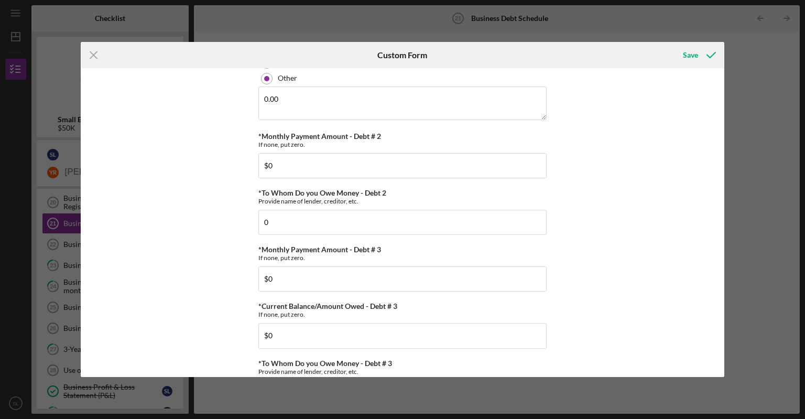
scroll to position [1040, 0]
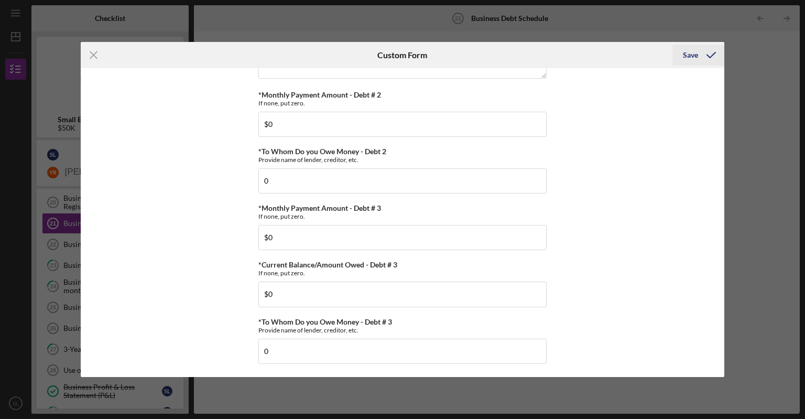
type textarea "0"
click at [552, 57] on icon "submit" at bounding box center [711, 55] width 26 height 26
